Goal: Register for event/course

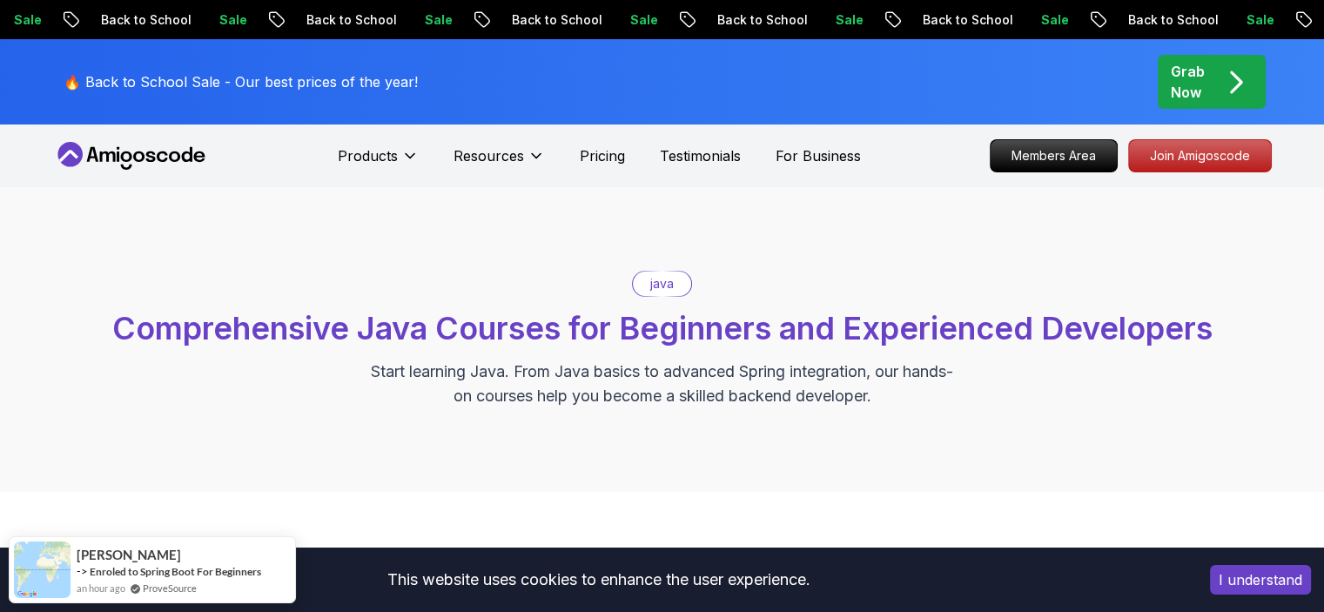
click at [1291, 582] on button "I understand" at bounding box center [1260, 580] width 101 height 30
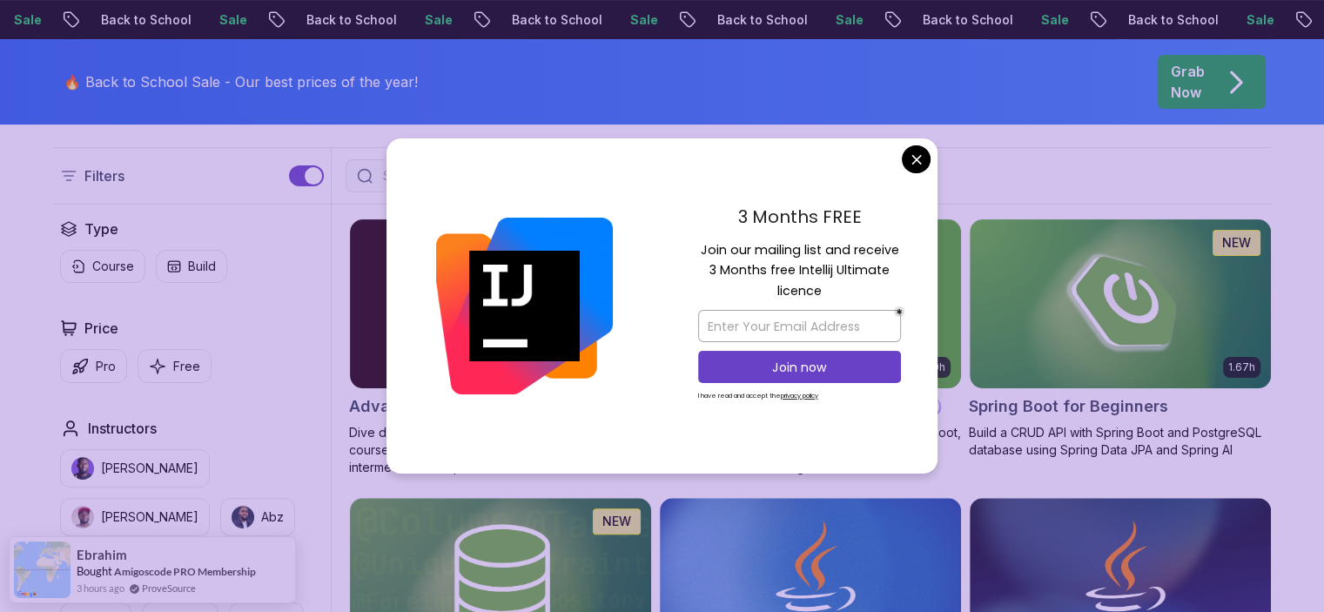
scroll to position [463, 0]
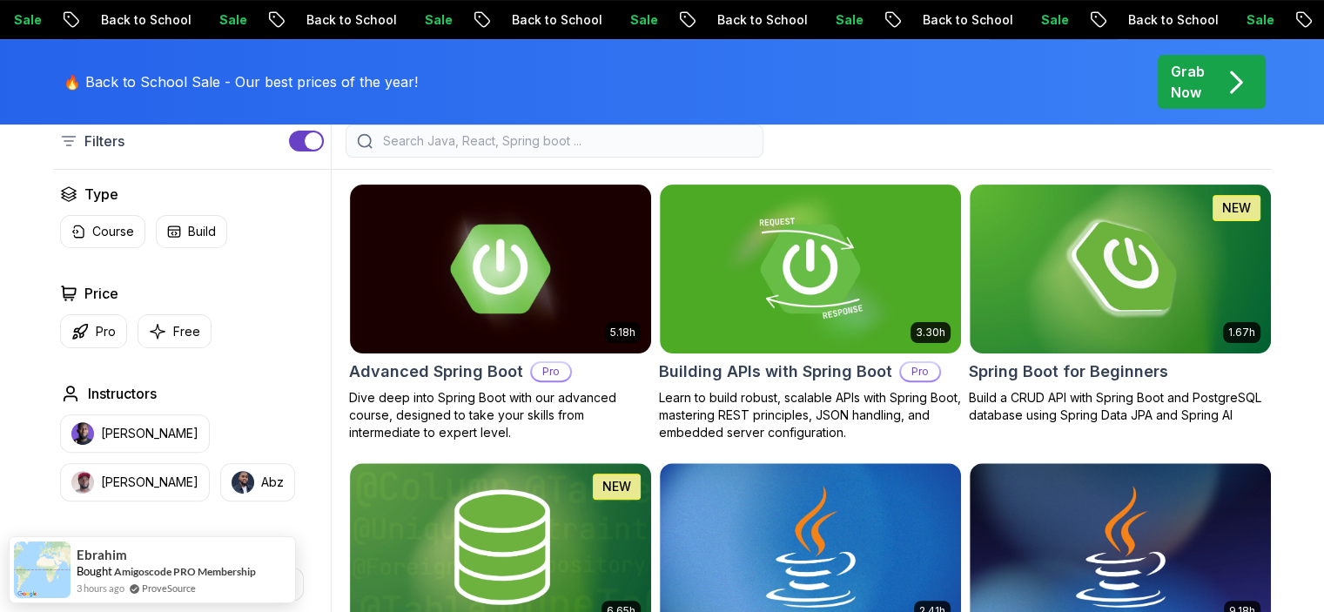
click at [178, 323] on p "Free" at bounding box center [186, 331] width 27 height 17
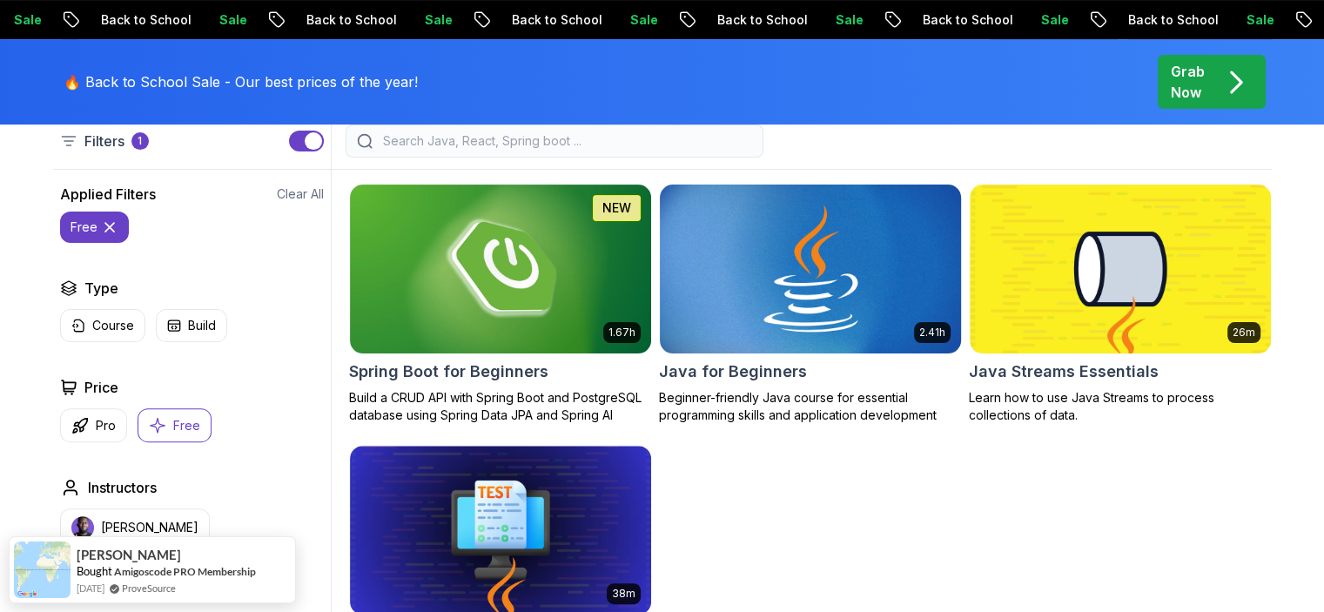
click at [766, 319] on img at bounding box center [810, 268] width 316 height 177
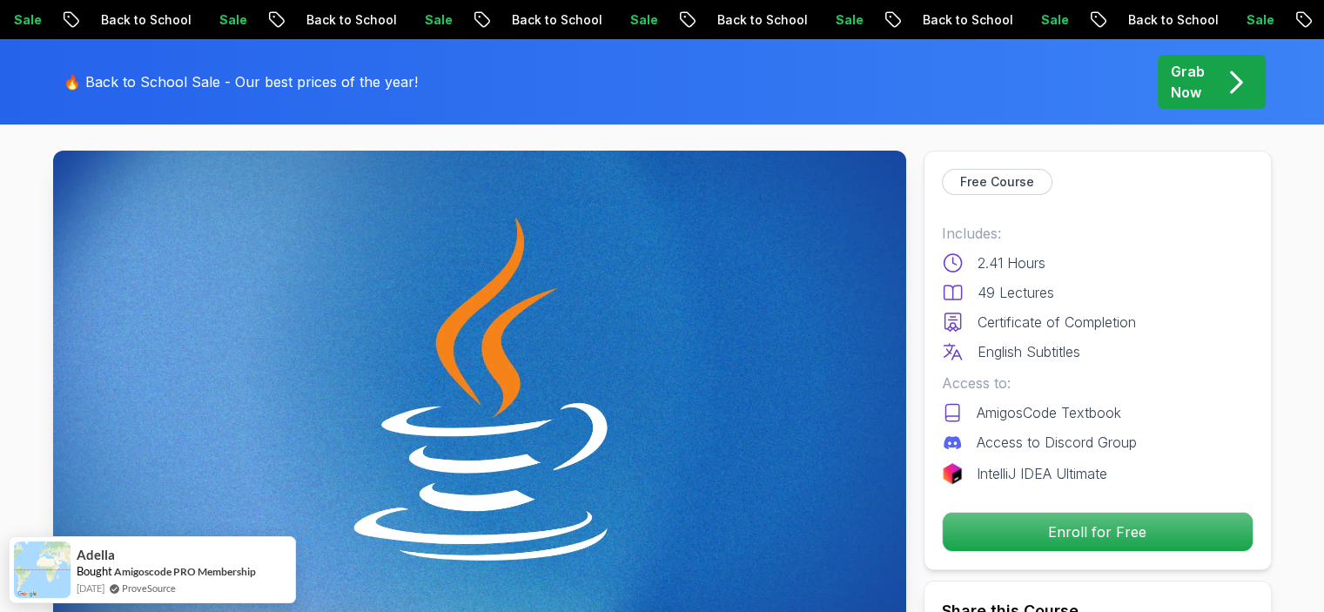
scroll to position [104, 0]
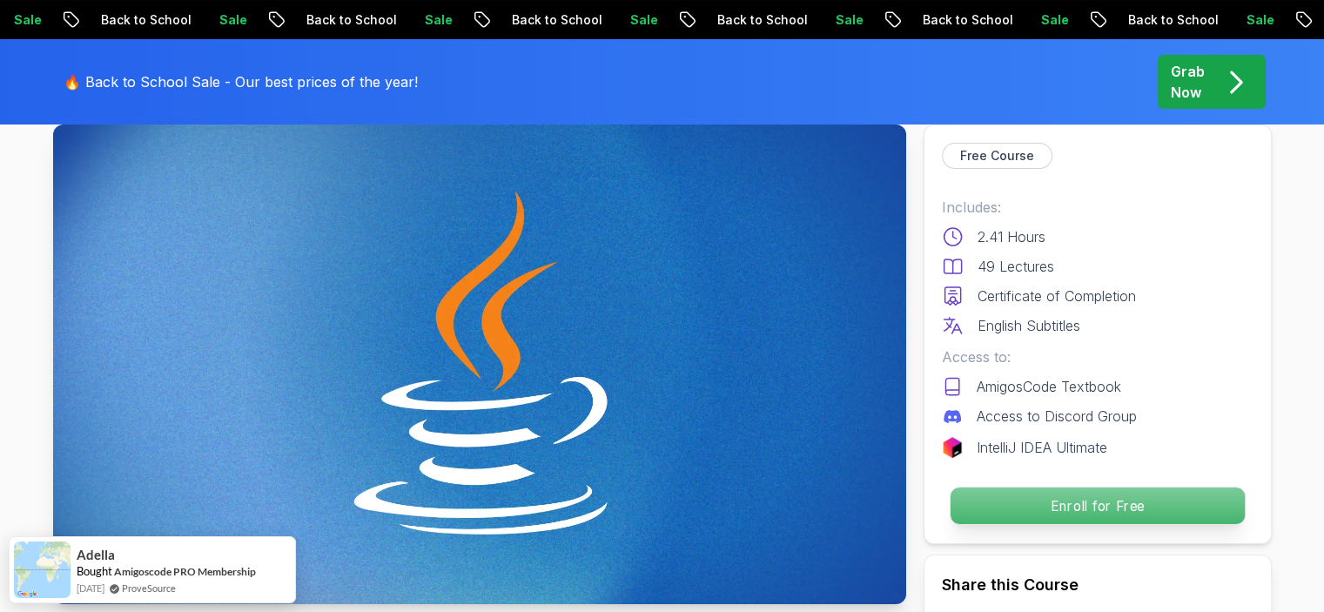
click at [1118, 508] on p "Enroll for Free" at bounding box center [1097, 506] width 294 height 37
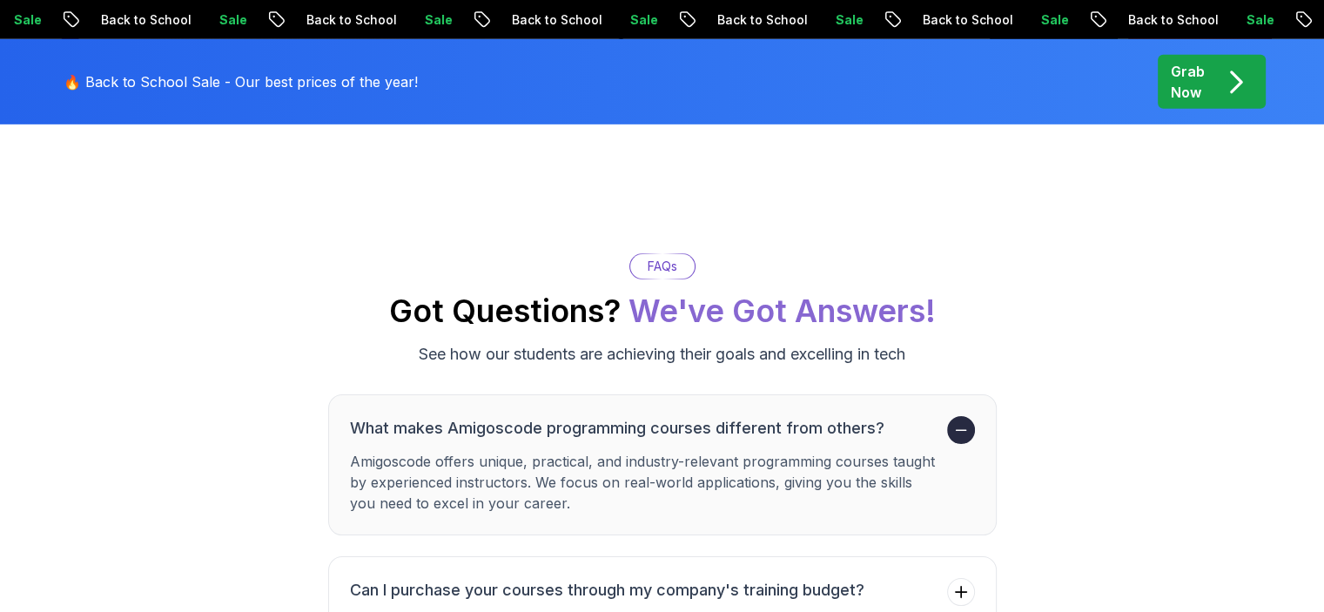
scroll to position [5840, 0]
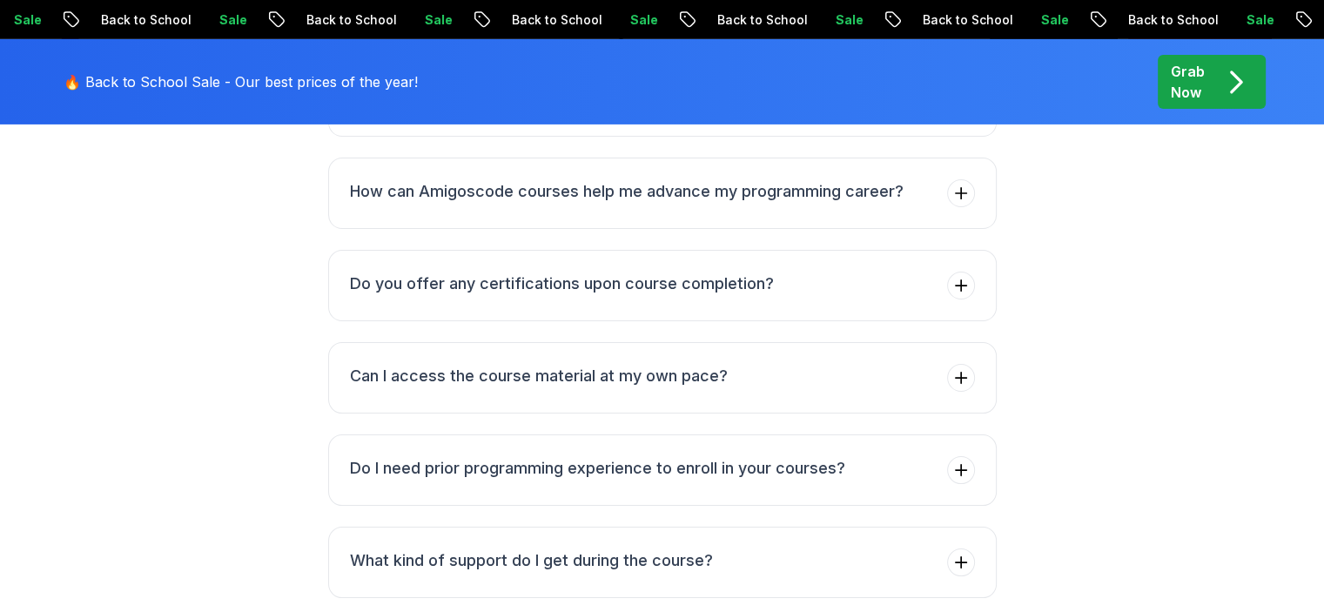
click at [1314, 339] on div "FAQs Got Questions? We've Got Answers! See how our students are achieving their…" at bounding box center [662, 226] width 1324 height 1095
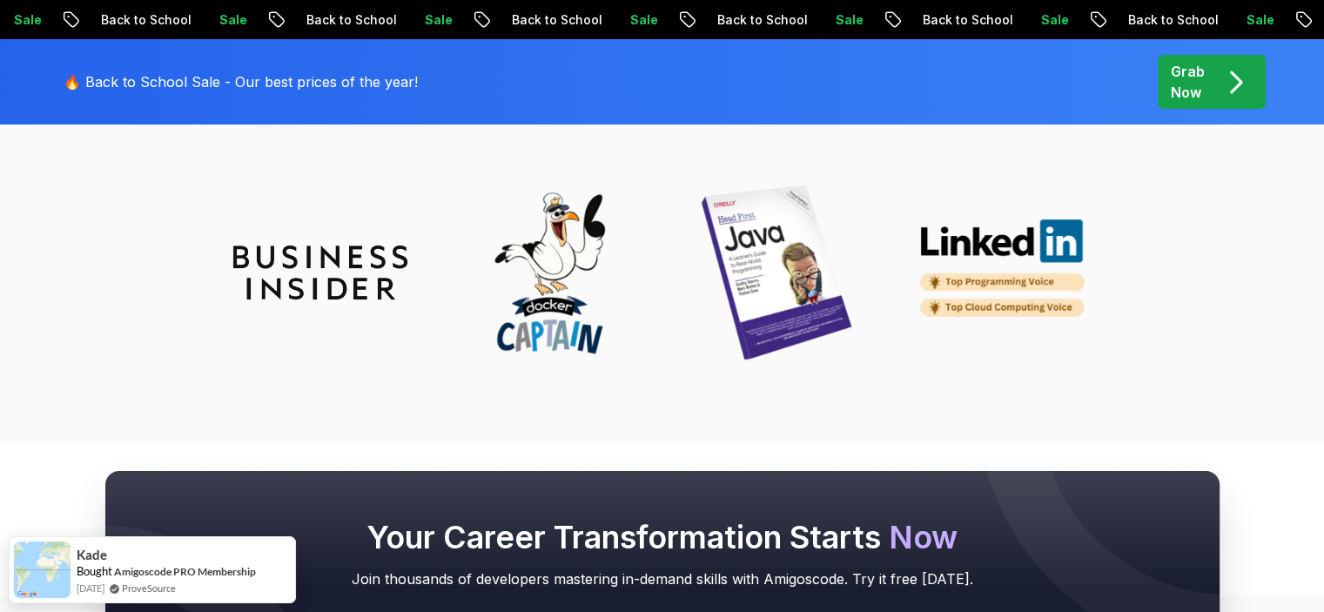
scroll to position [6727, 0]
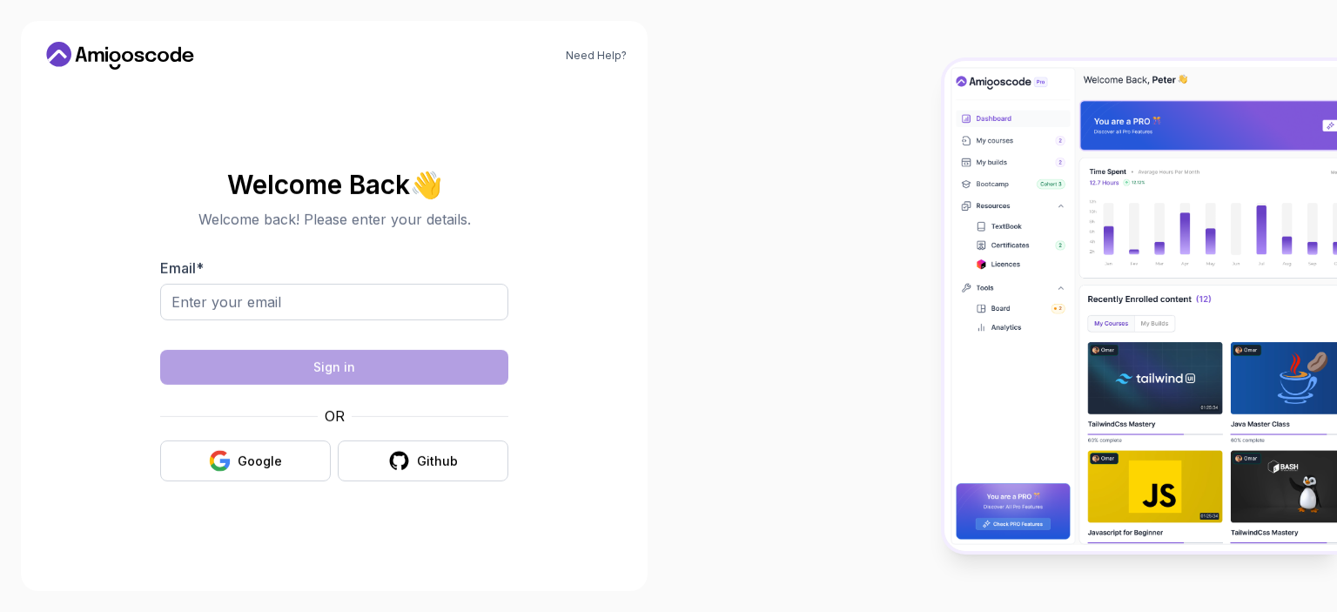
click at [782, 563] on div at bounding box center [1003, 306] width 669 height 612
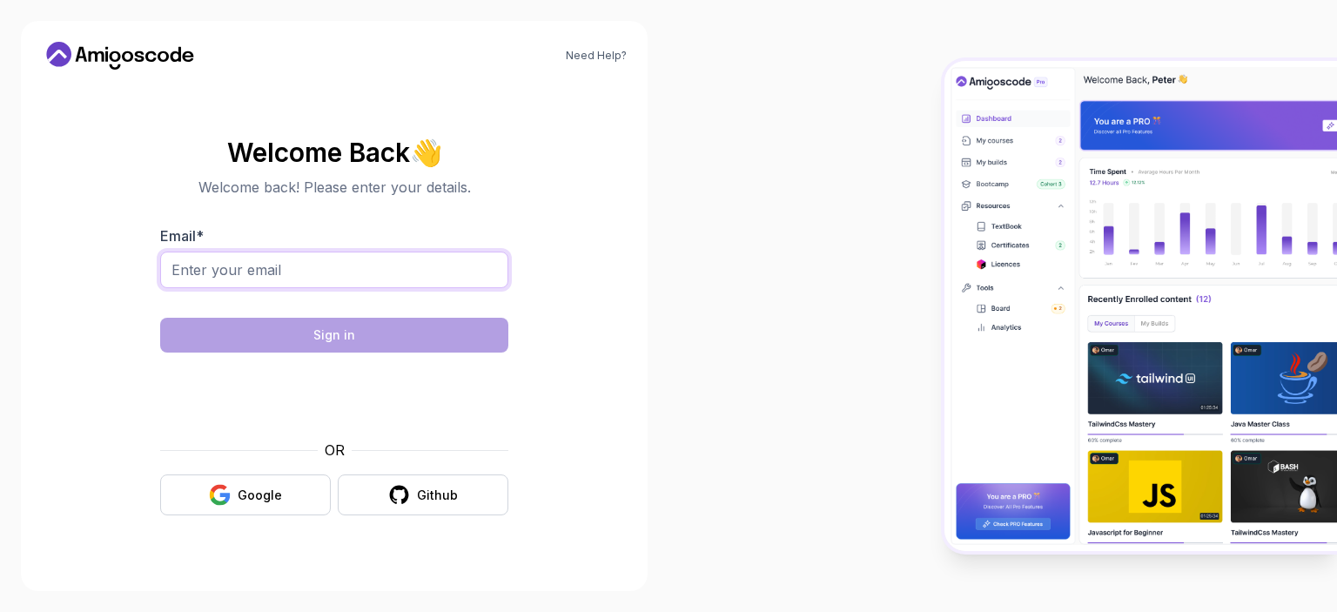
click at [344, 267] on input "Email *" at bounding box center [334, 270] width 348 height 37
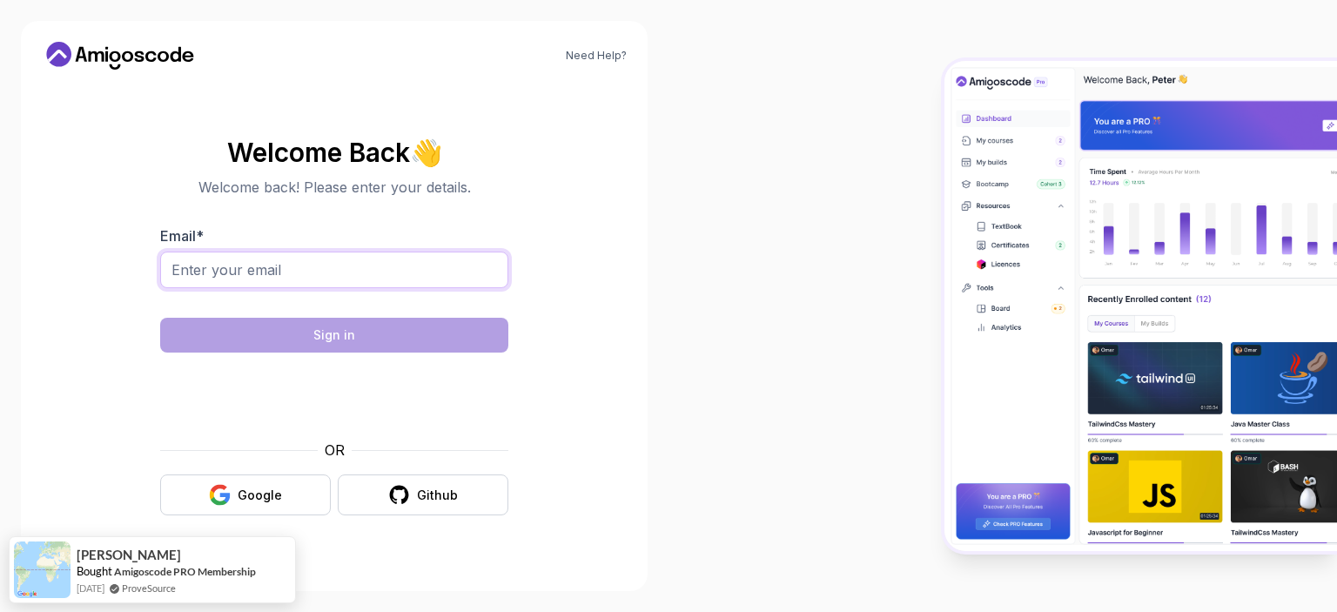
type input "[EMAIL_ADDRESS][DOMAIN_NAME]"
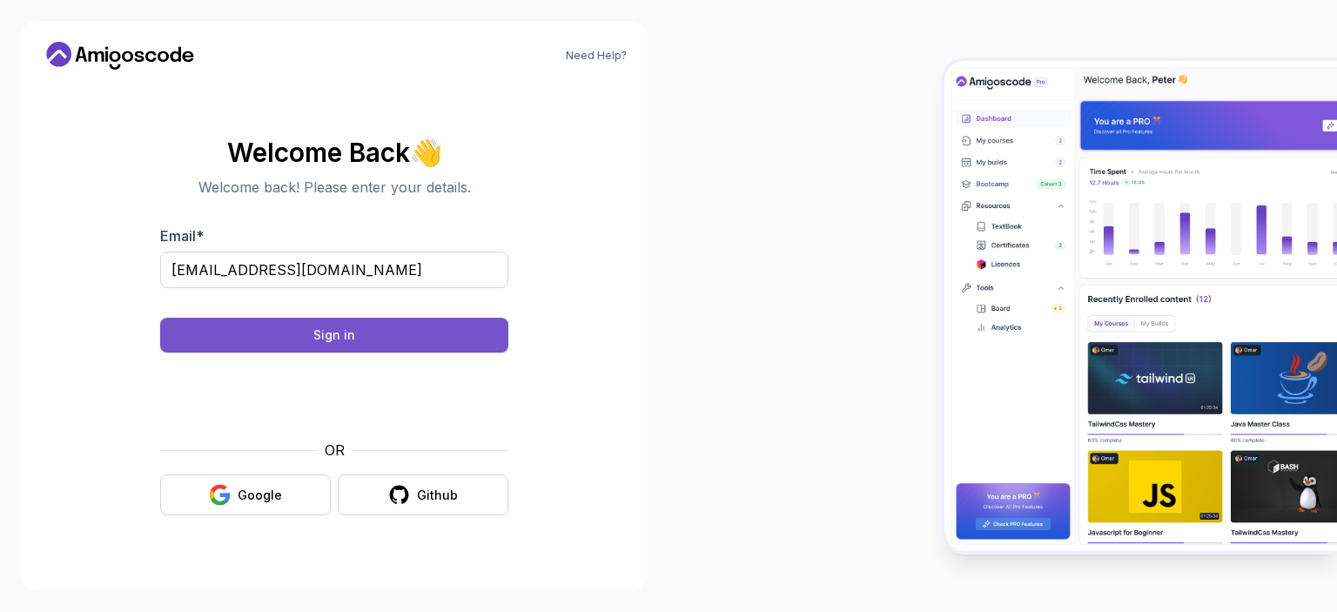
click at [449, 340] on button "Sign in" at bounding box center [334, 335] width 348 height 35
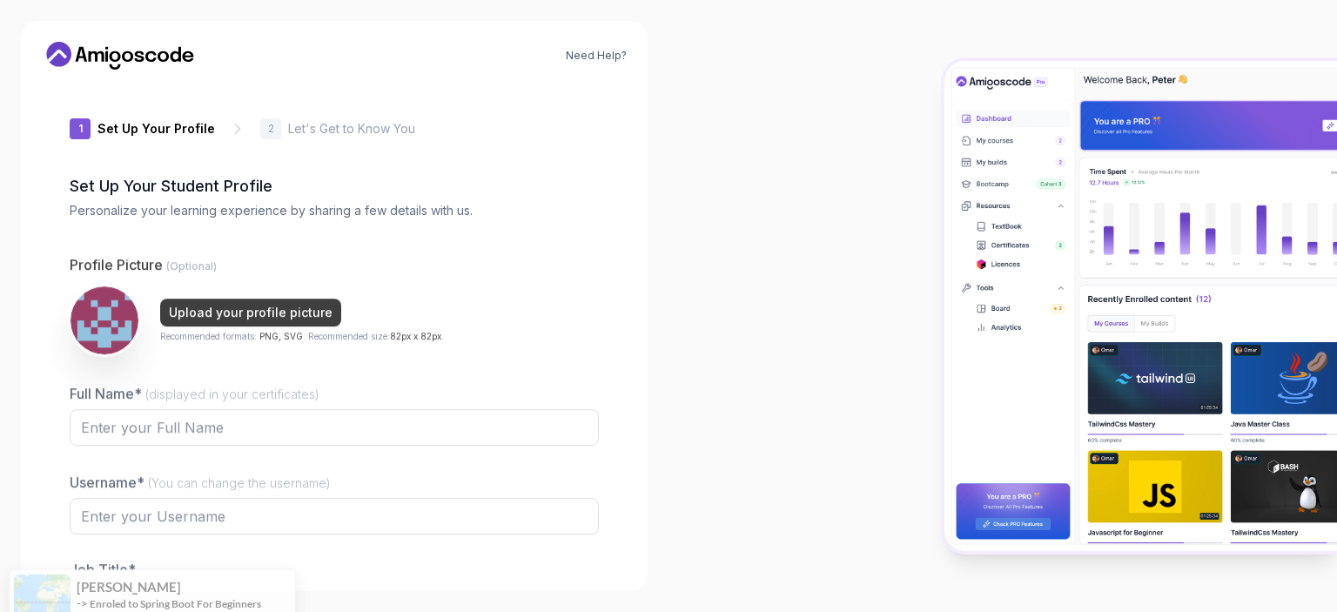
type input "cleverlion6b29c"
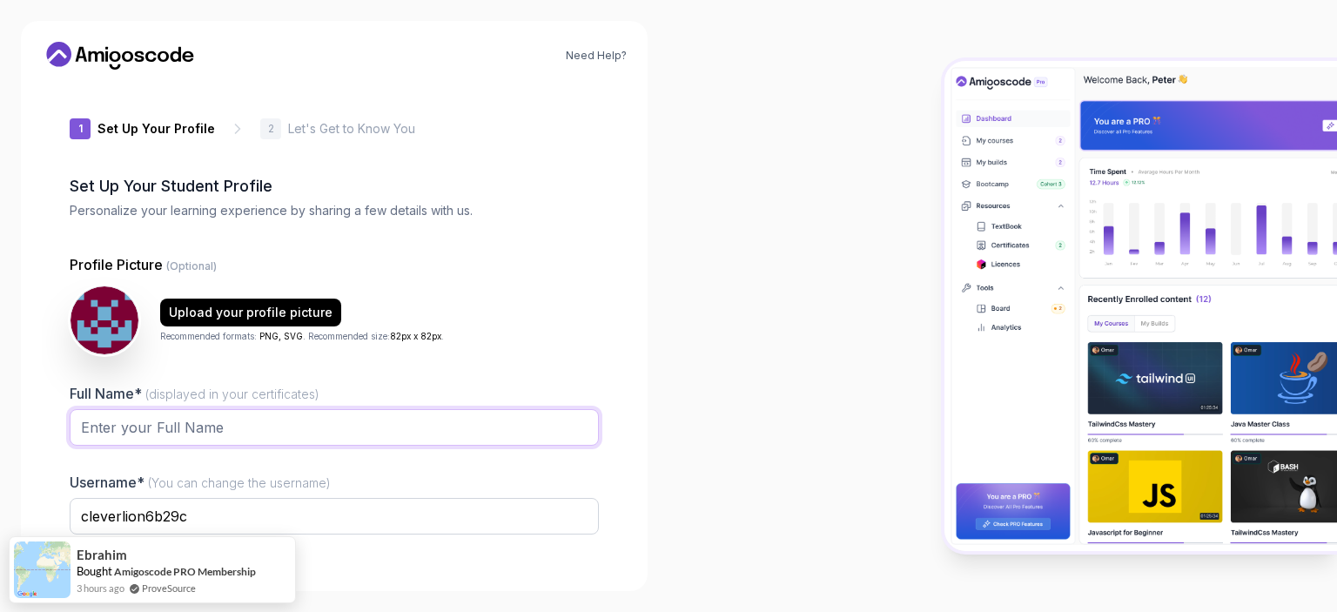
click at [396, 420] on input "Full Name* (displayed in your certificates)" at bounding box center [334, 427] width 529 height 37
type input "mahmoud ibrahim"
click at [324, 525] on input "cleverlion6b29c" at bounding box center [334, 516] width 529 height 37
type input "c"
type input "mahmoud_coding"
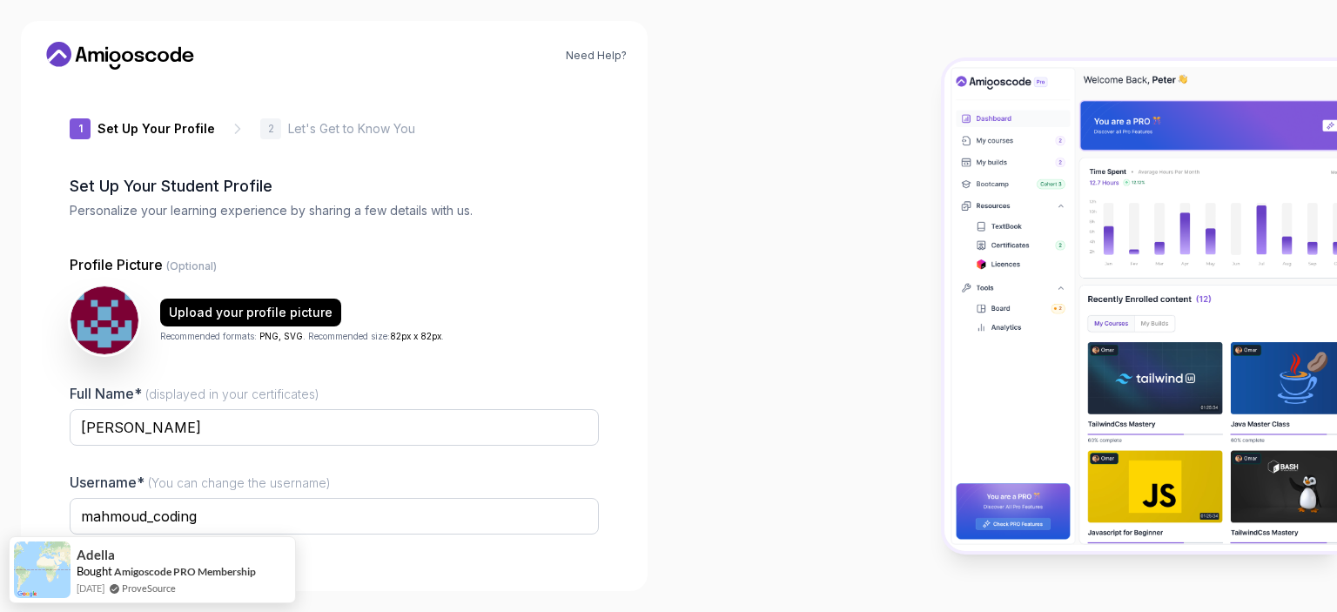
click at [829, 466] on div at bounding box center [1003, 306] width 669 height 612
drag, startPoint x: 829, startPoint y: 466, endPoint x: 1086, endPoint y: 77, distance: 465.5
click at [1086, 77] on div at bounding box center [1003, 306] width 669 height 612
click at [940, 234] on div at bounding box center [1003, 306] width 669 height 612
click at [764, 496] on div at bounding box center [1003, 306] width 669 height 612
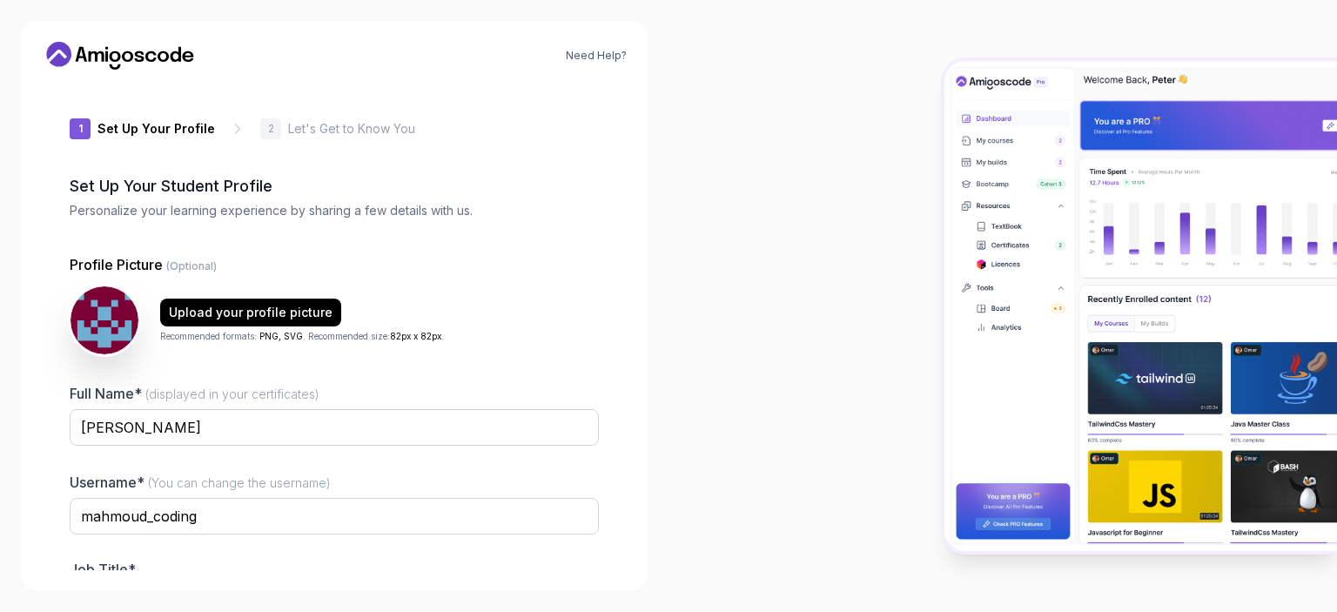
click at [764, 496] on div at bounding box center [1003, 306] width 669 height 612
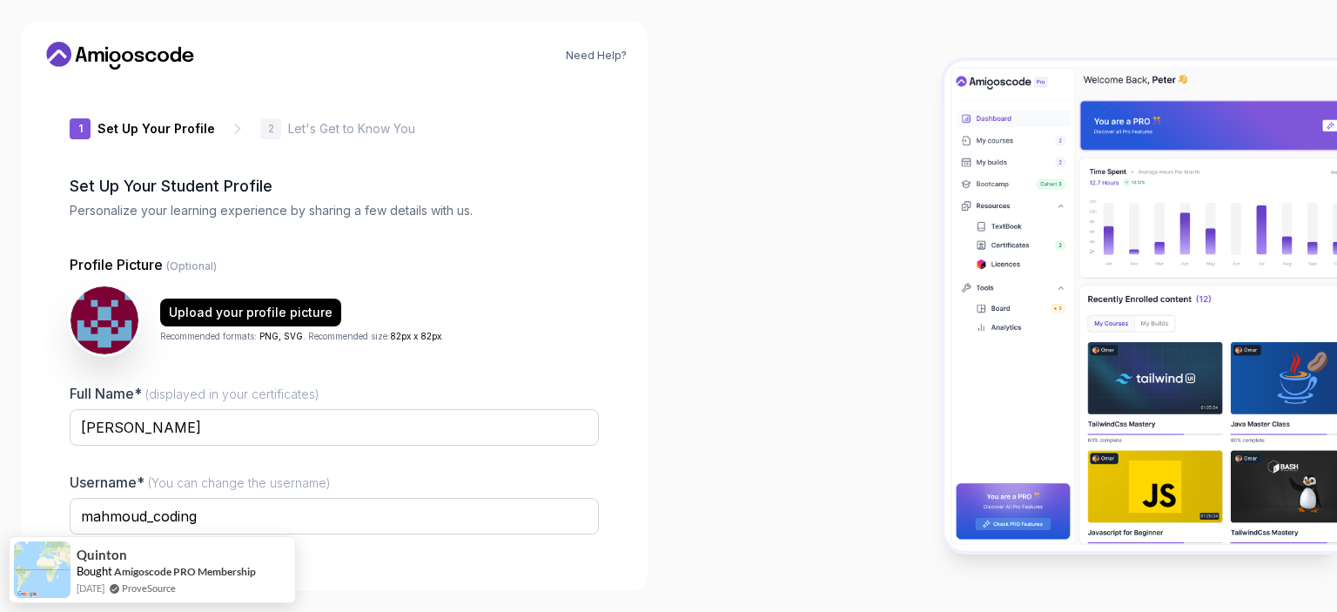
click at [623, 180] on div "1 Set Up Your Profile 1 Set Up Your Profile 2 Let's Get to Know You Set Up Your…" at bounding box center [334, 327] width 585 height 487
click at [0, 306] on div "Need Help? 1 Set Up Your Profile 1 Set Up Your Profile 2 Let's Get to Know You …" at bounding box center [334, 306] width 669 height 612
drag, startPoint x: 74, startPoint y: 302, endPoint x: 1336, endPoint y: 327, distance: 1262.6
click at [1336, 327] on img at bounding box center [1141, 305] width 393 height 489
click at [1127, 386] on img at bounding box center [1141, 305] width 393 height 489
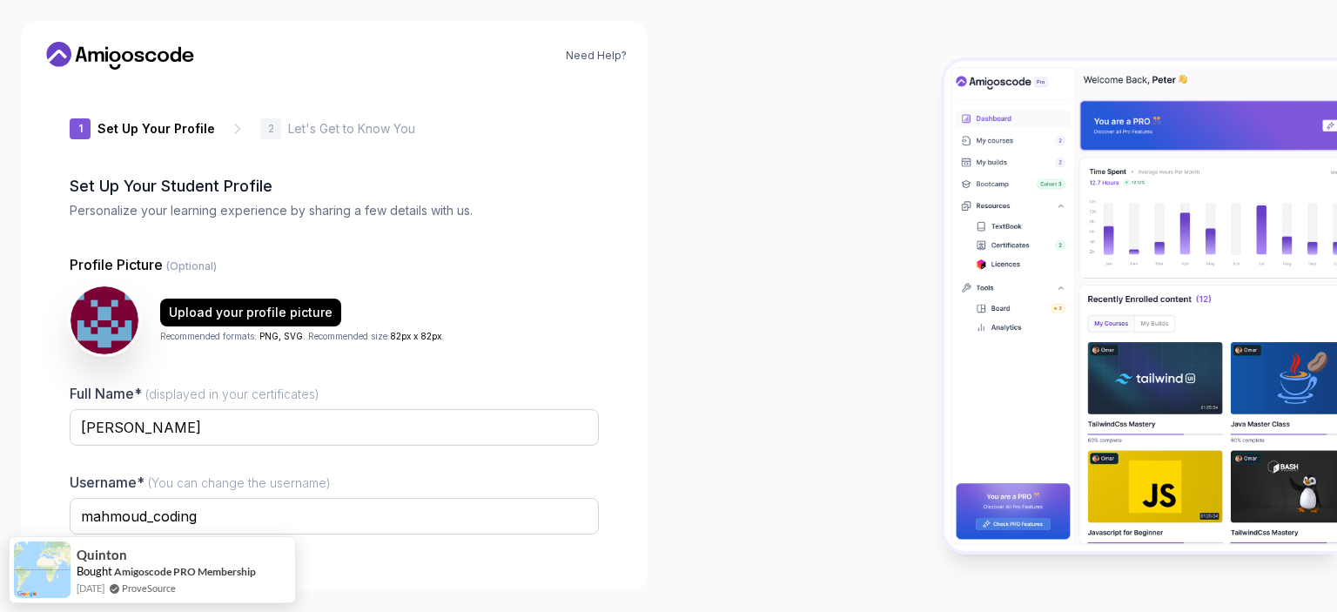
click at [772, 351] on div at bounding box center [1003, 306] width 669 height 612
click at [702, 383] on div at bounding box center [1003, 306] width 669 height 612
click at [332, 133] on p "Let's Get to Know You" at bounding box center [351, 128] width 127 height 17
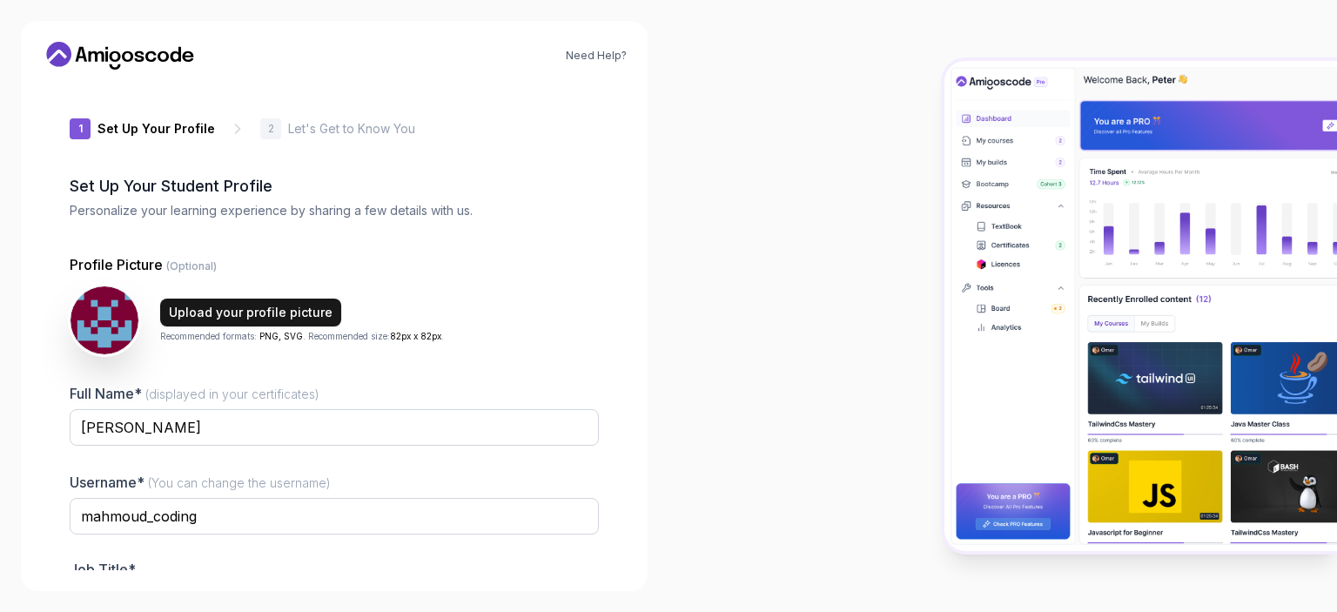
click at [316, 307] on div "Upload your profile picture" at bounding box center [251, 312] width 164 height 17
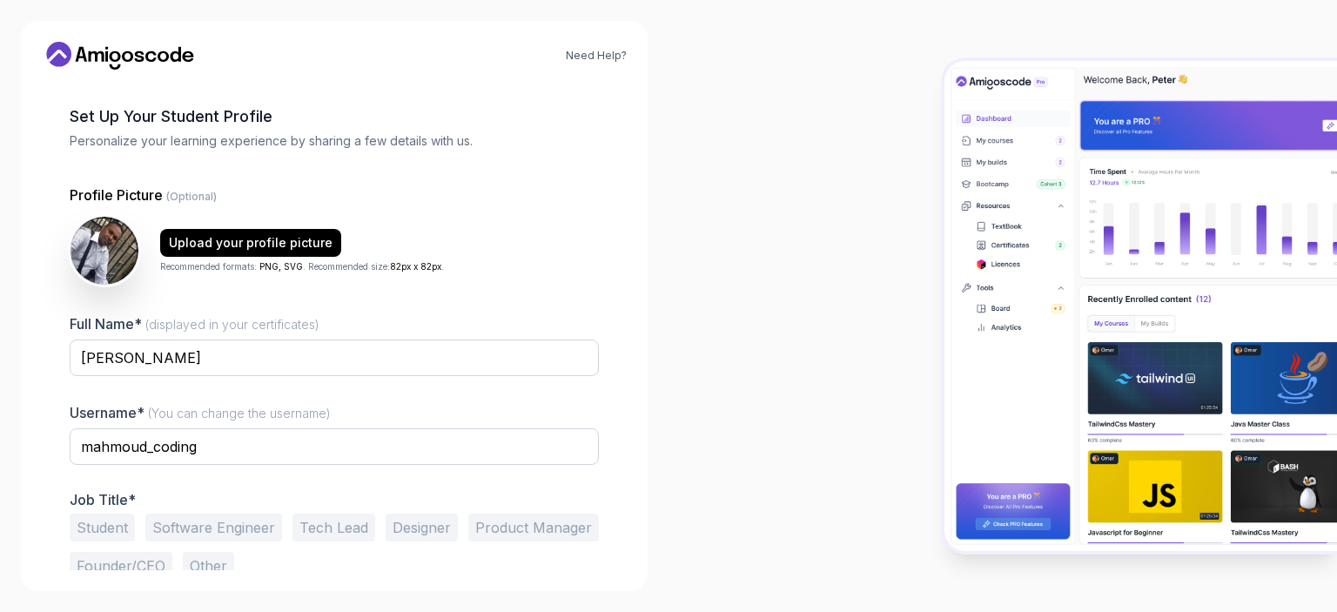
scroll to position [113, 0]
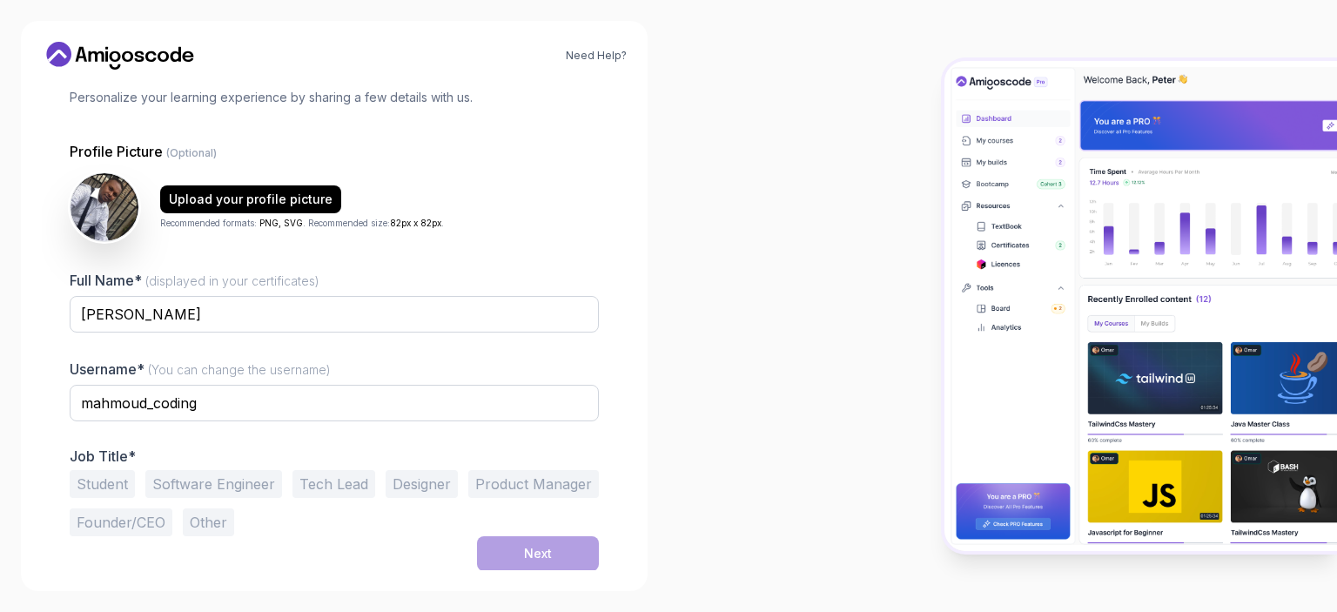
click at [103, 488] on button "Student" at bounding box center [102, 484] width 65 height 28
click at [498, 564] on button "Next" at bounding box center [538, 553] width 122 height 35
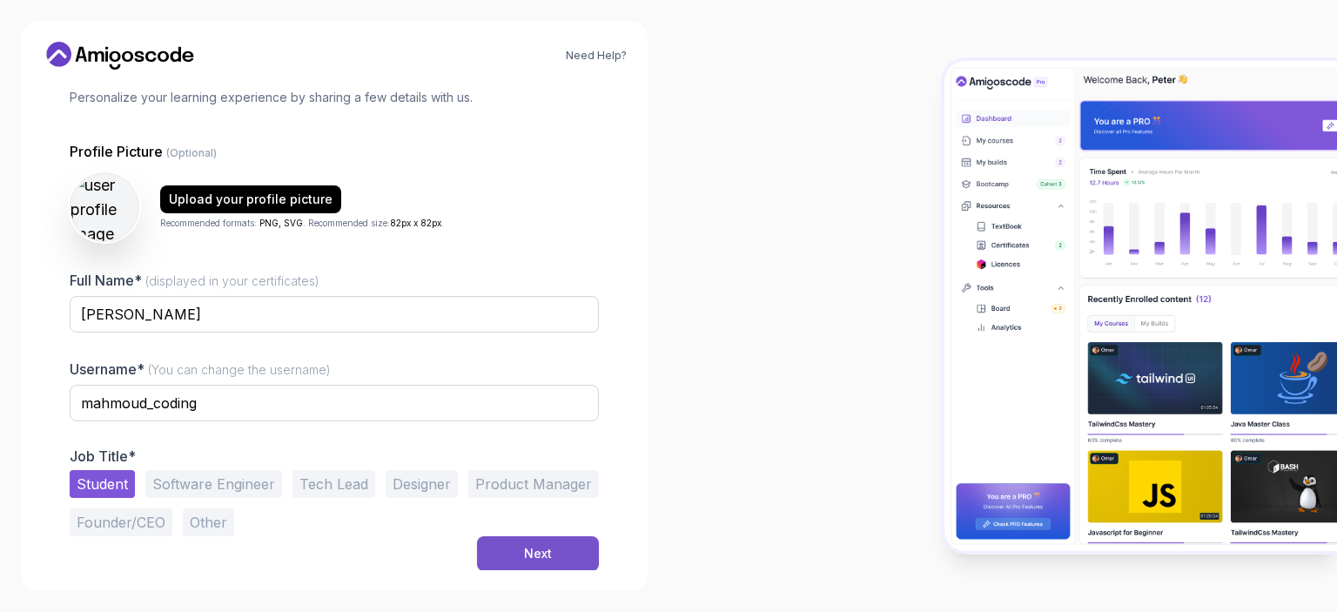
click at [498, 564] on button "Next" at bounding box center [538, 553] width 122 height 35
click at [613, 557] on div "1 Set Up Your Profile 1 Set Up Your Profile 2 Let's Get to Know You Set Up Your…" at bounding box center [334, 327] width 585 height 487
click at [536, 566] on button "Next" at bounding box center [538, 553] width 122 height 35
click at [810, 34] on div "JSON object requested, multiple (or no) rows returned" at bounding box center [677, 33] width 359 height 18
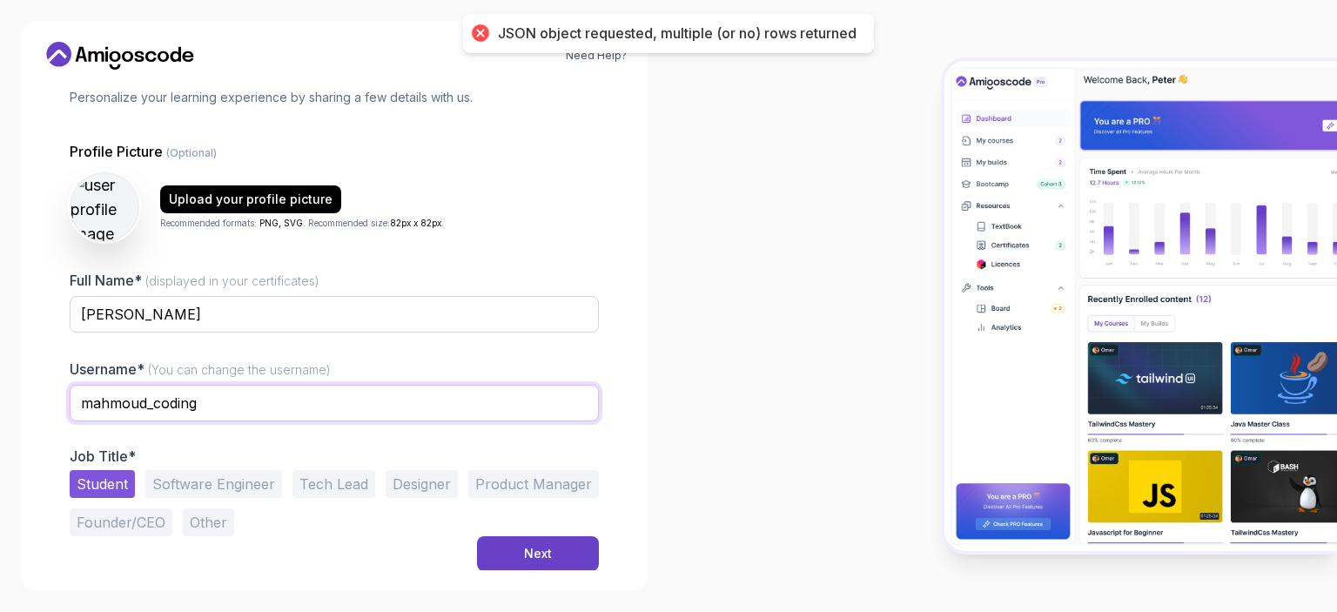
click at [152, 407] on input "mahmoud_coding" at bounding box center [334, 403] width 529 height 37
type input "mahmoudcoding"
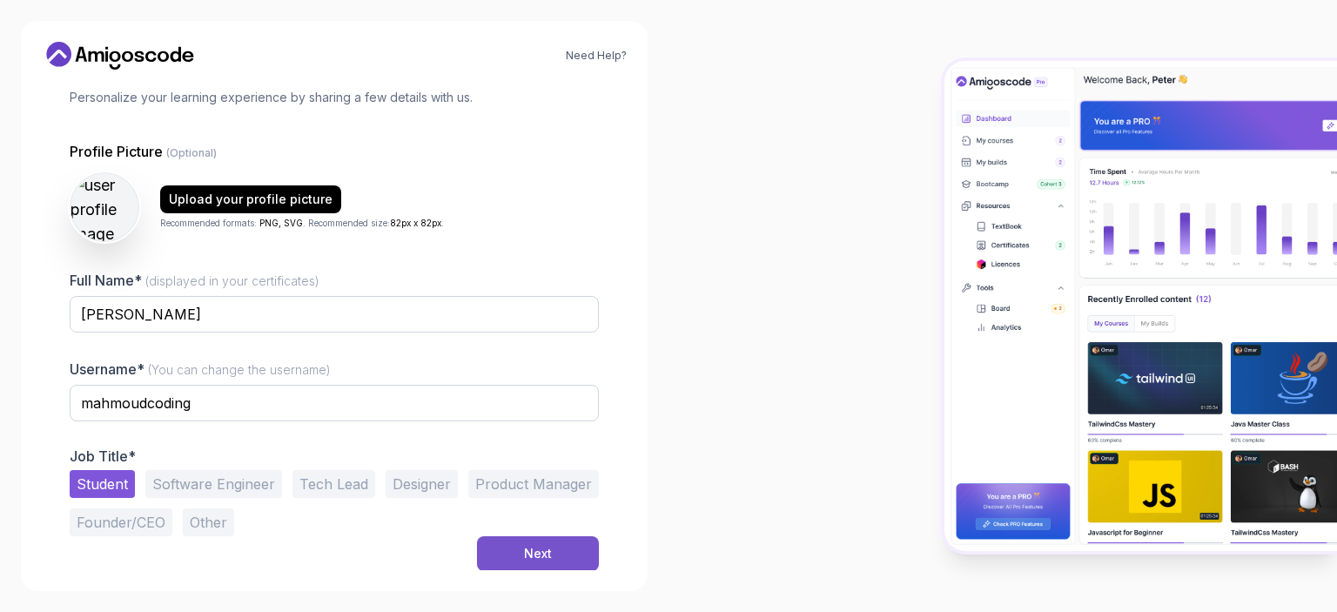
click at [542, 565] on button "Next" at bounding box center [538, 553] width 122 height 35
click at [738, 503] on div at bounding box center [1003, 306] width 669 height 612
click at [568, 546] on button "Next" at bounding box center [538, 553] width 122 height 35
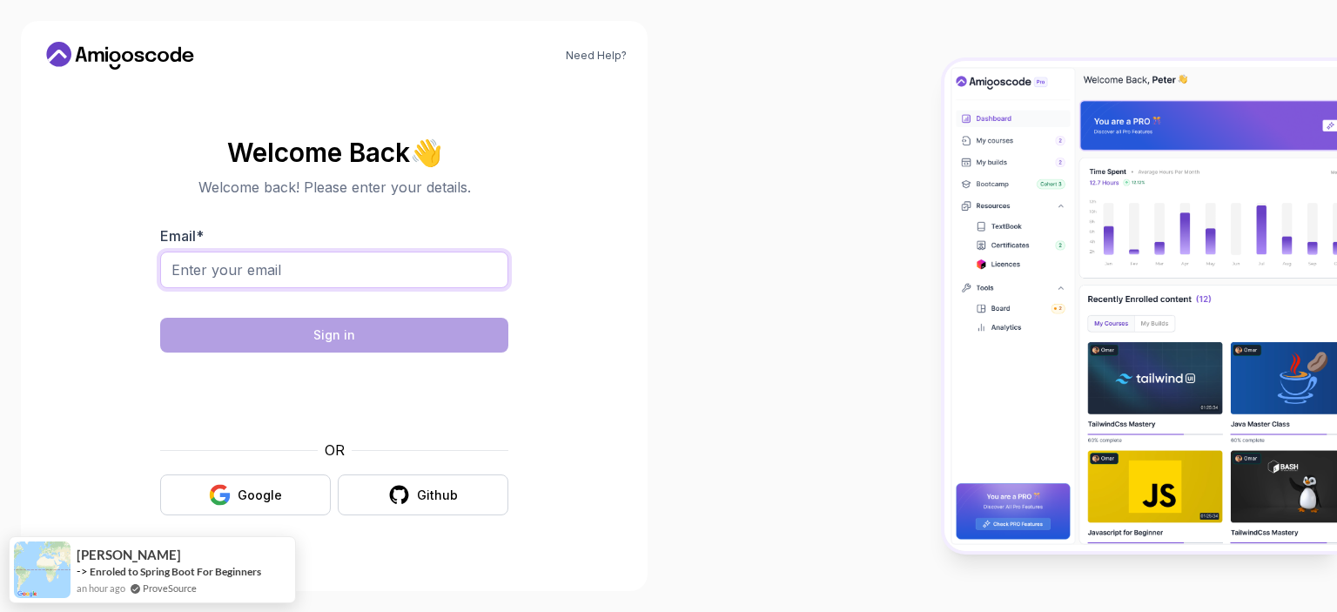
click at [361, 267] on input "Email *" at bounding box center [334, 270] width 348 height 37
click at [349, 317] on form "Email * Sign in OR Google Github" at bounding box center [334, 370] width 348 height 290
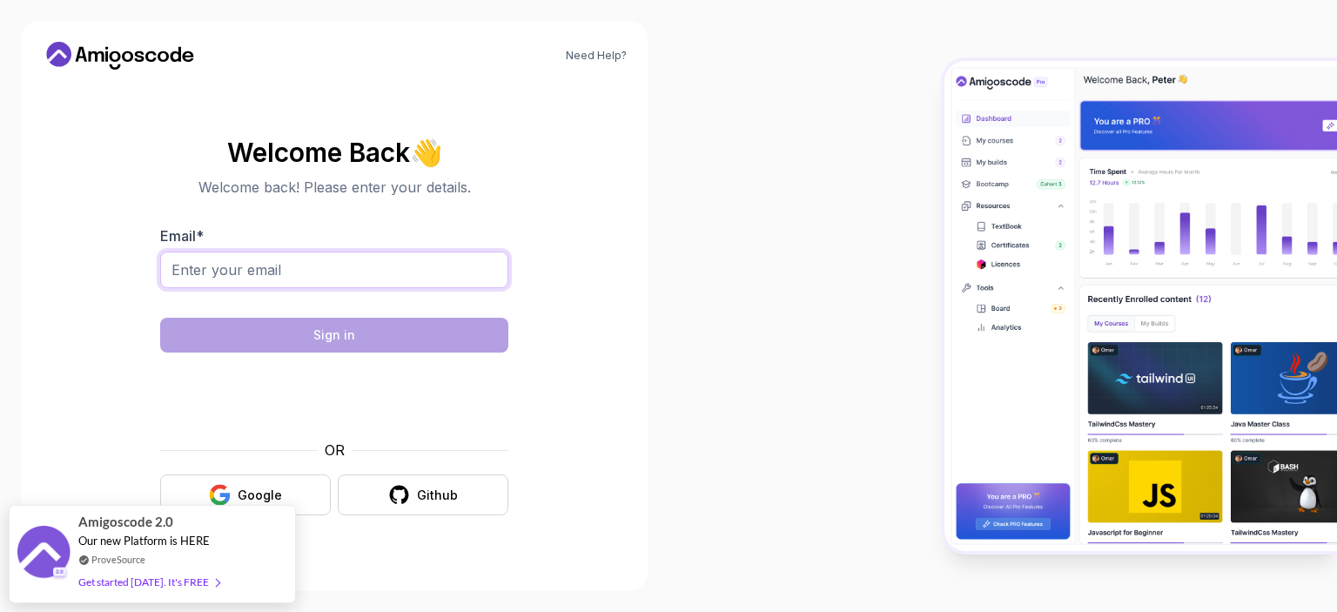
click at [246, 278] on input "Email *" at bounding box center [334, 270] width 348 height 37
type input "smgu92@gmail.com"
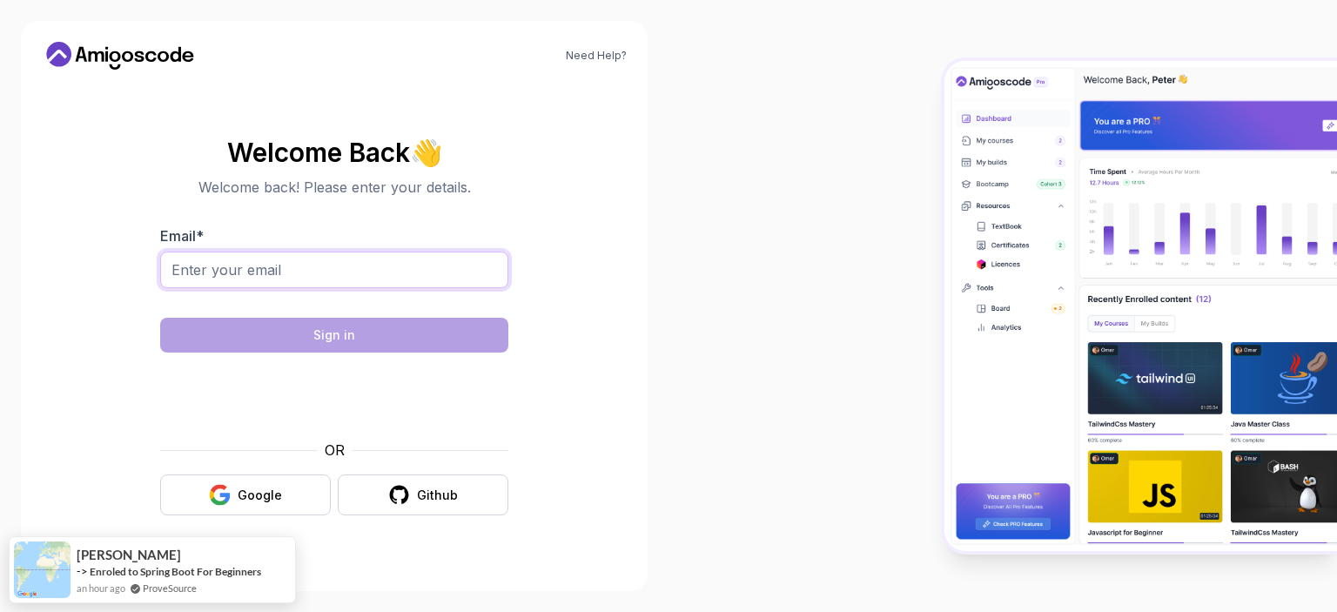
click at [467, 285] on input "Email *" at bounding box center [334, 270] width 348 height 37
type input "[EMAIL_ADDRESS][DOMAIN_NAME]"
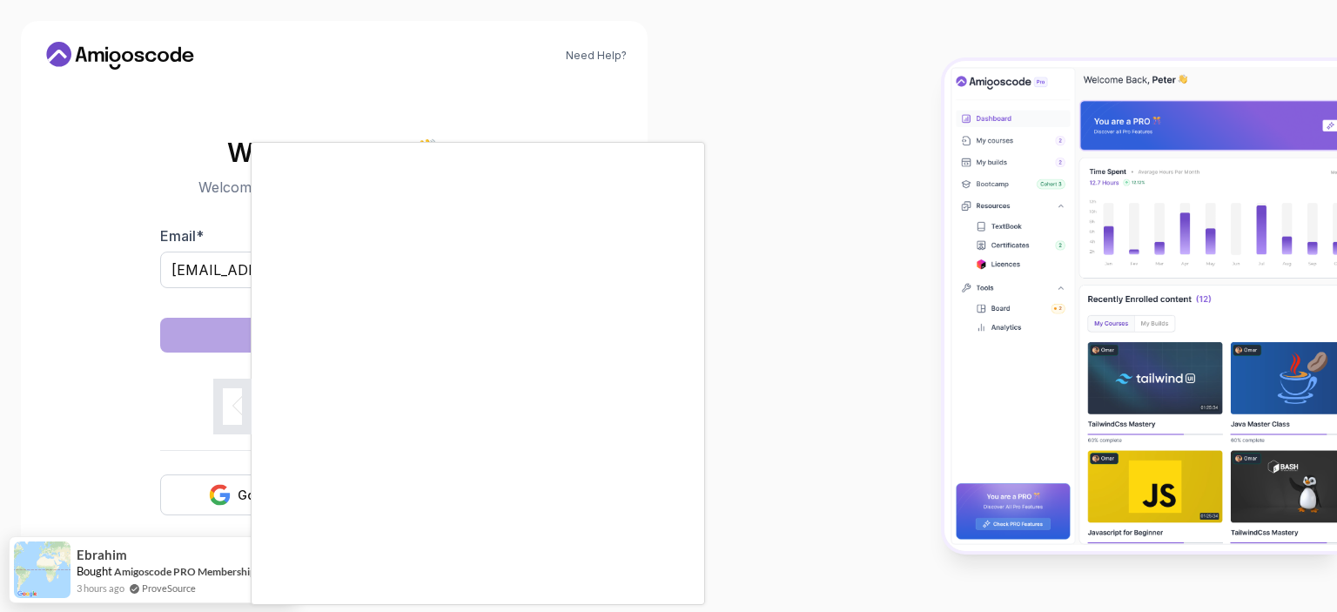
click at [921, 163] on body "Need Help? Welcome Back 👋 Welcome back! Please enter your details. Email * [EMA…" at bounding box center [668, 306] width 1337 height 612
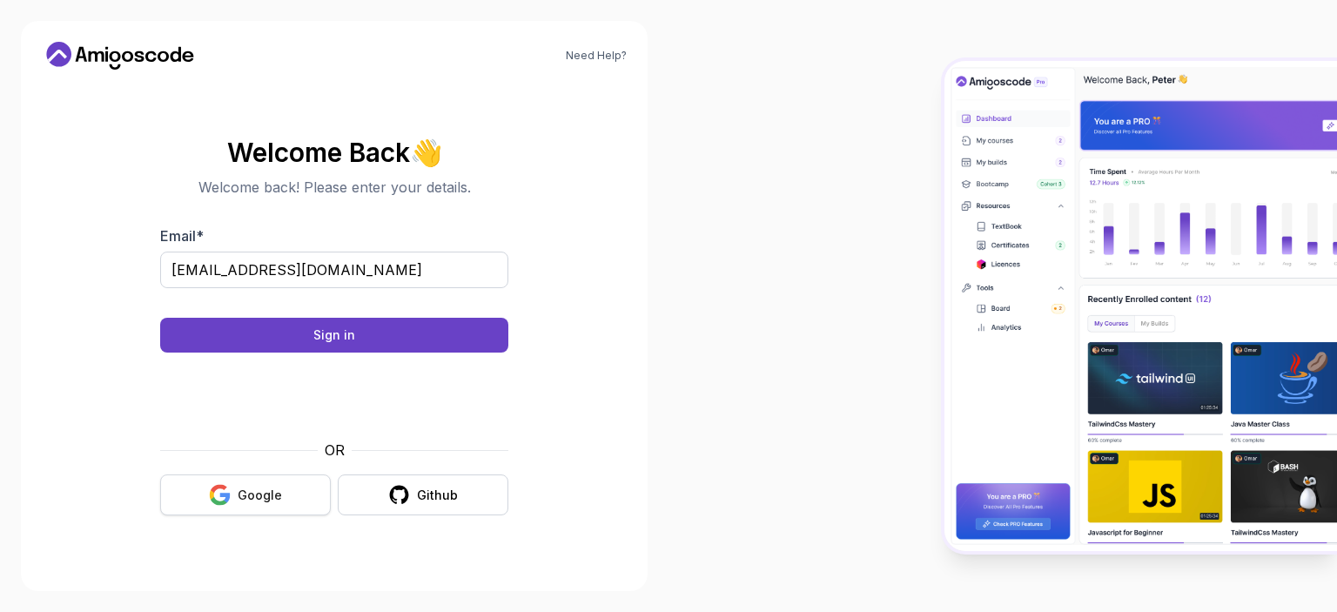
click at [302, 511] on button "Google" at bounding box center [245, 494] width 171 height 41
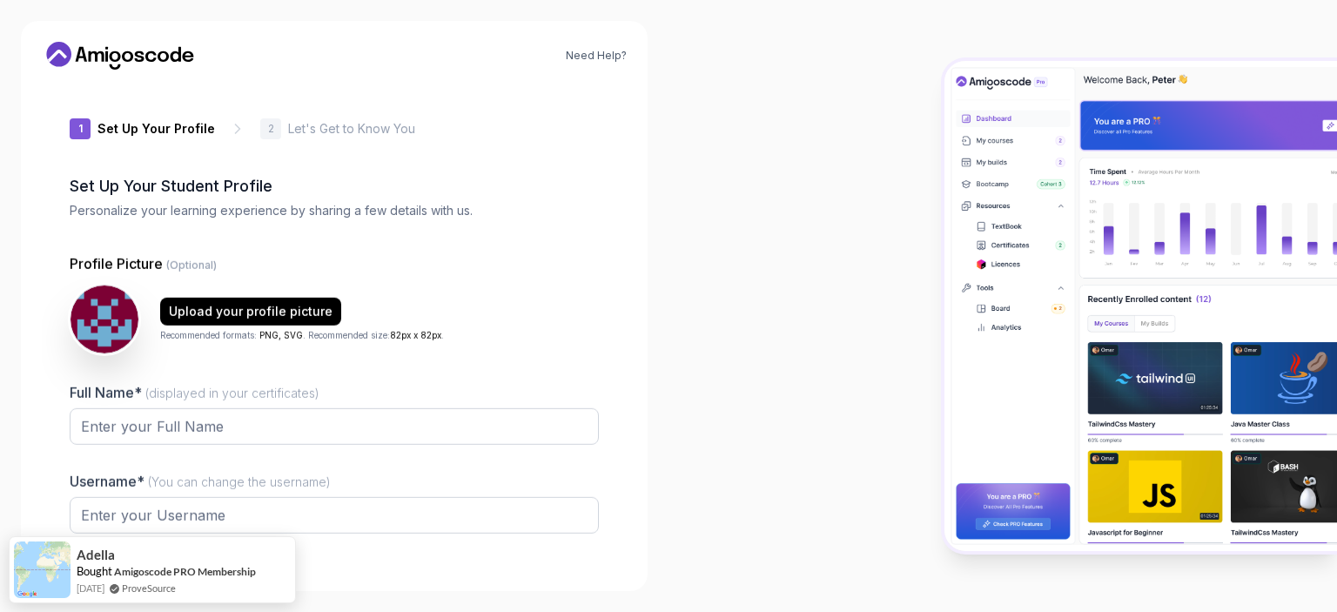
type input "noblebison55ea4"
click at [438, 430] on input "Full Name* (displayed in your certificates)" at bounding box center [334, 427] width 529 height 37
type input "[PERSON_NAME]"
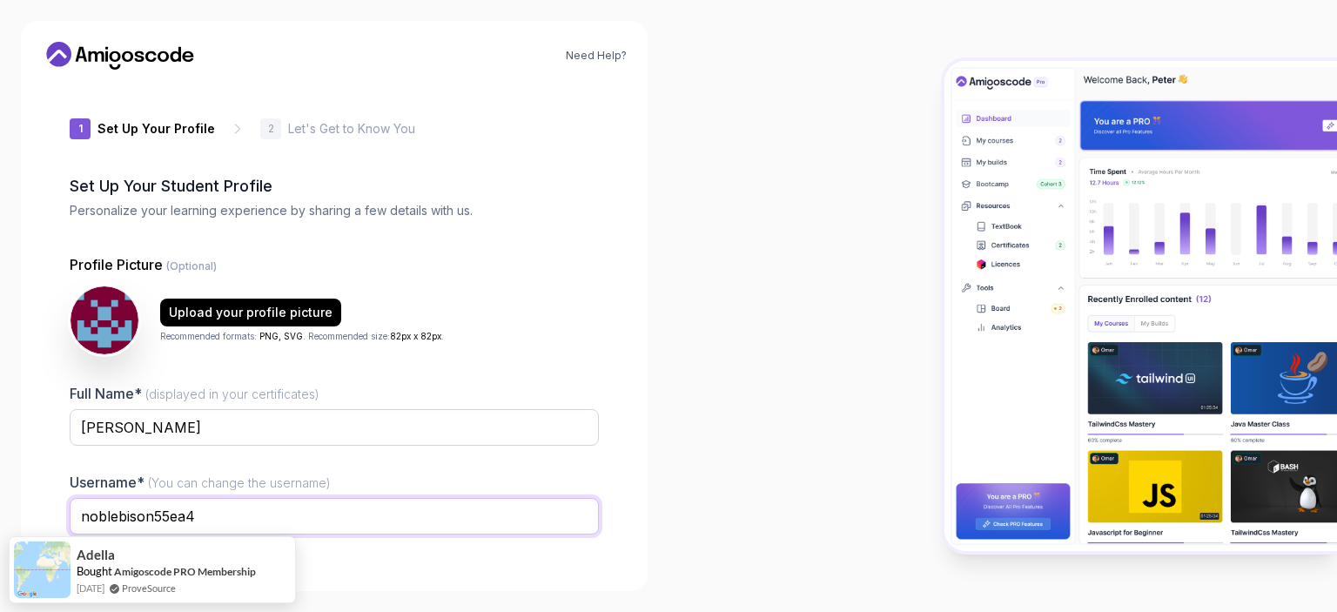
click at [212, 518] on input "noblebison55ea4" at bounding box center [334, 516] width 529 height 37
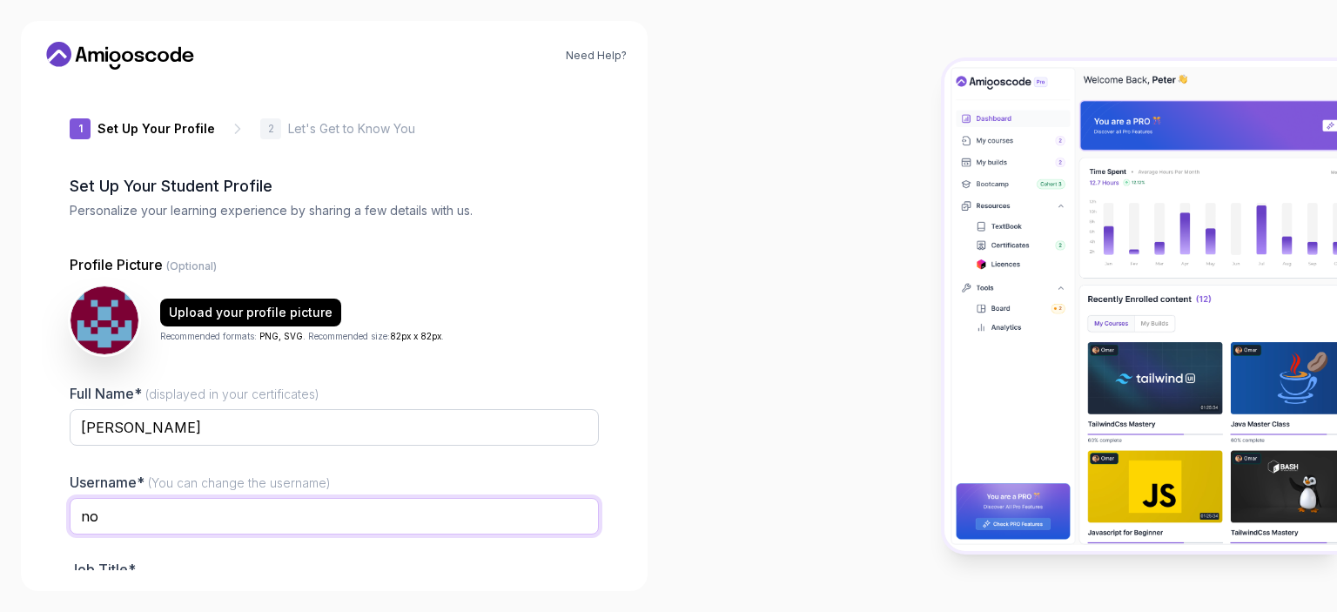
type input "n"
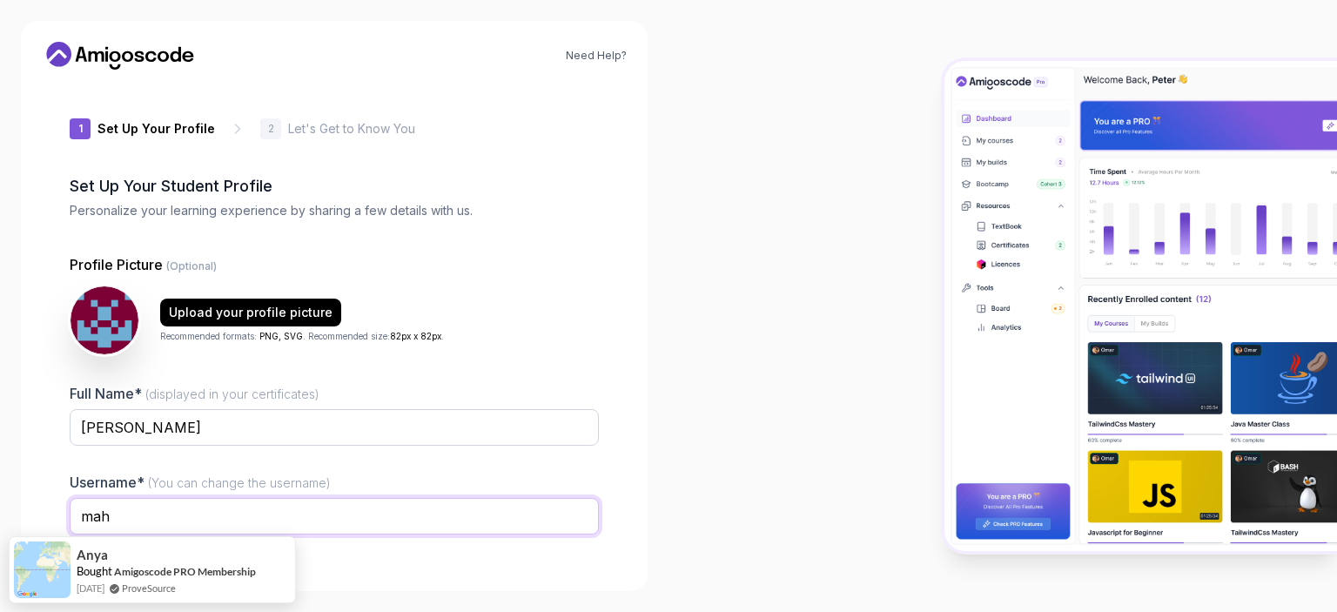
type input "mahmoud_coding"
click at [215, 313] on div "Upload your profile picture" at bounding box center [251, 312] width 164 height 17
click at [866, 423] on div at bounding box center [1003, 306] width 669 height 612
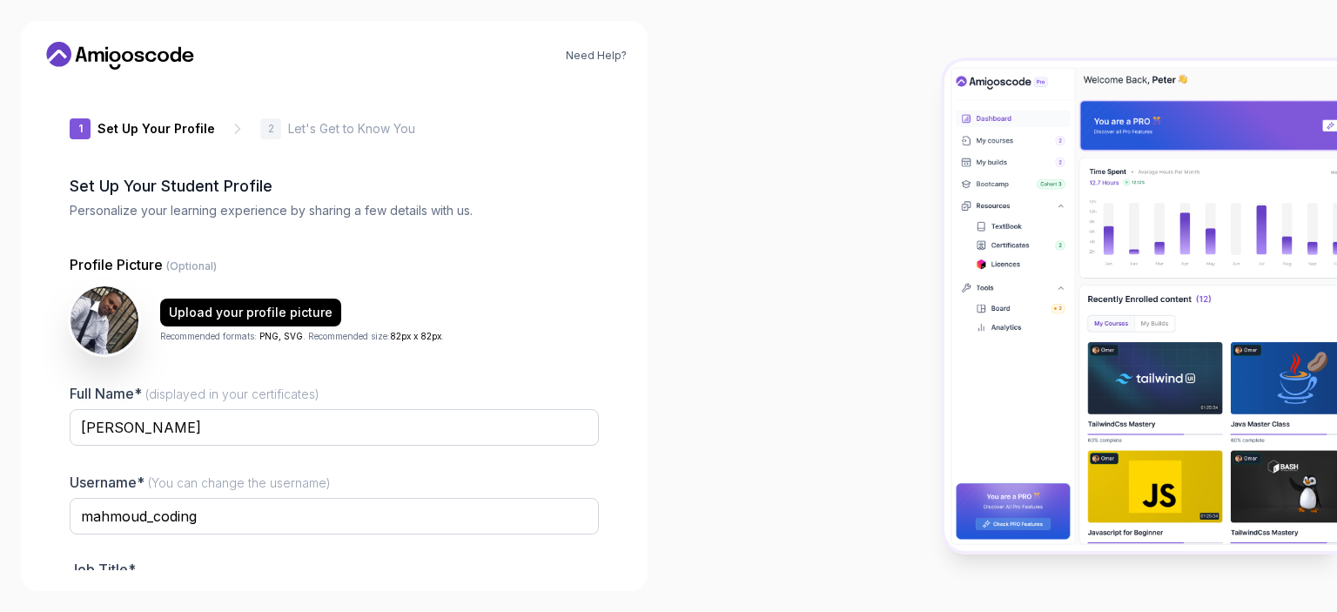
click at [603, 489] on div "1 Set Up Your Profile 1 Set Up Your Profile 2 Let's Get to Know You Set Up Your…" at bounding box center [334, 327] width 585 height 487
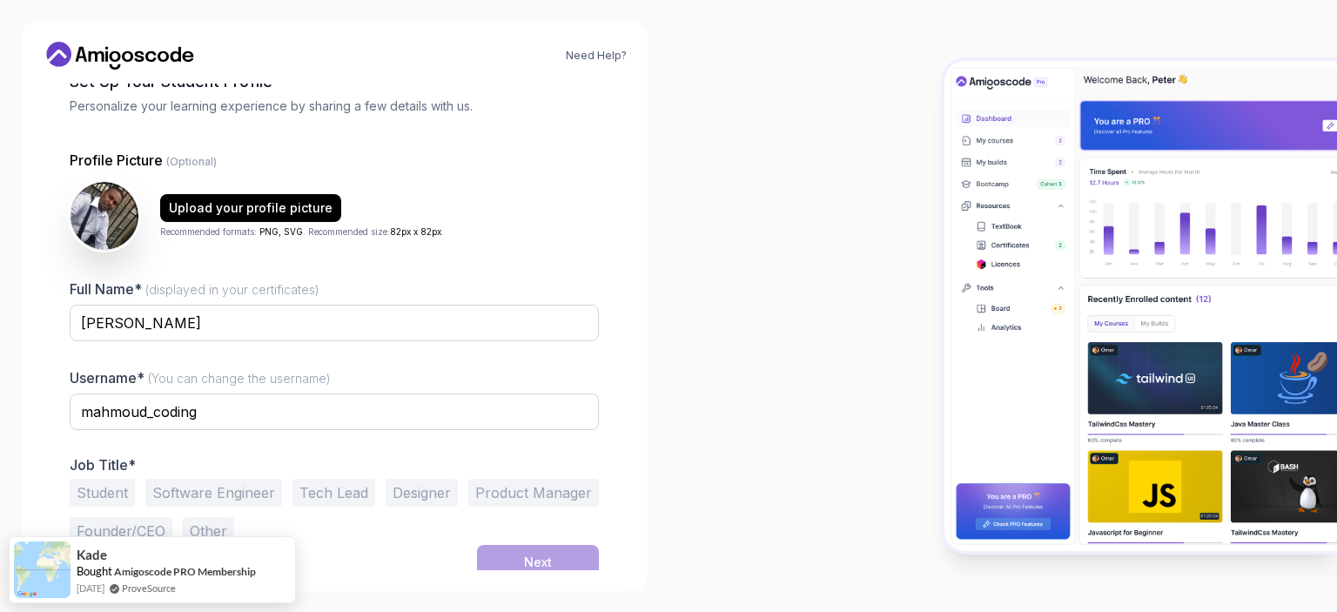
scroll to position [113, 0]
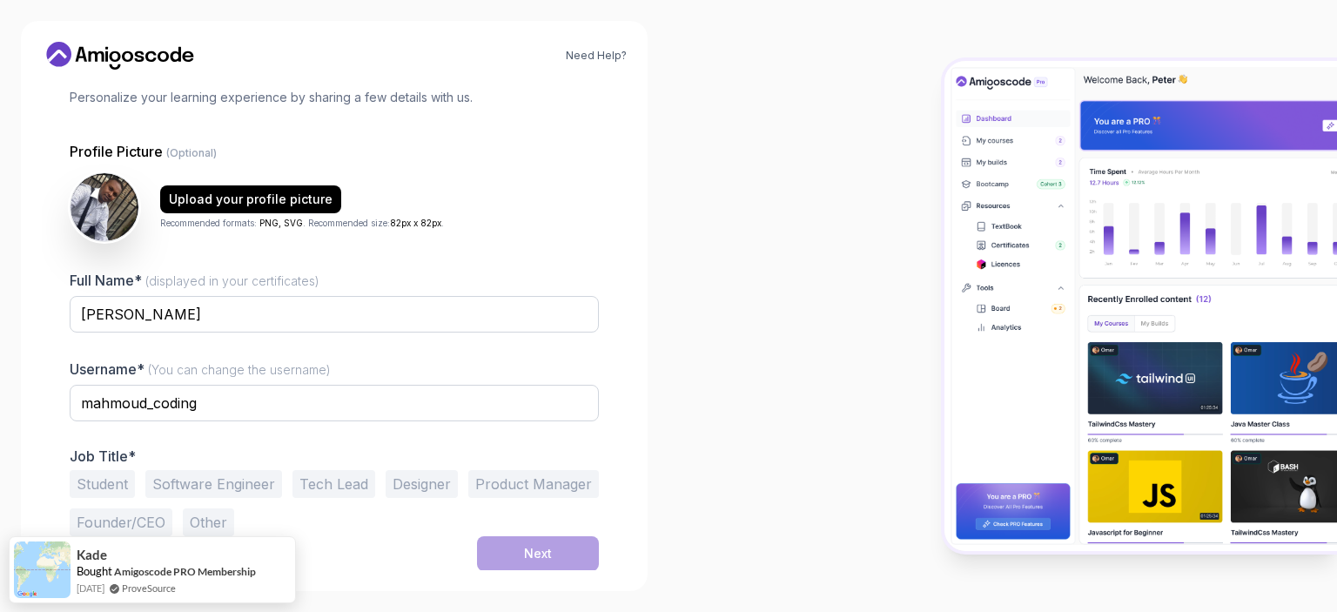
click at [100, 487] on button "Student" at bounding box center [102, 484] width 65 height 28
click at [529, 563] on button "Next" at bounding box center [538, 553] width 122 height 35
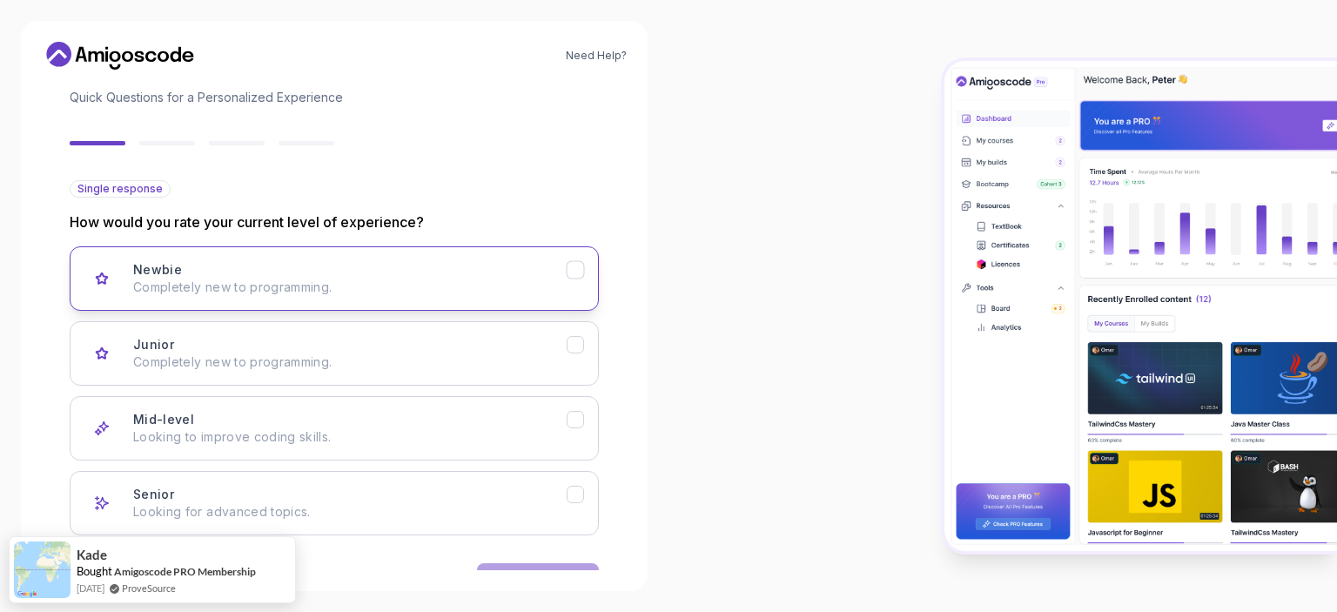
click at [291, 295] on button "Newbie Completely new to programming." at bounding box center [334, 278] width 529 height 64
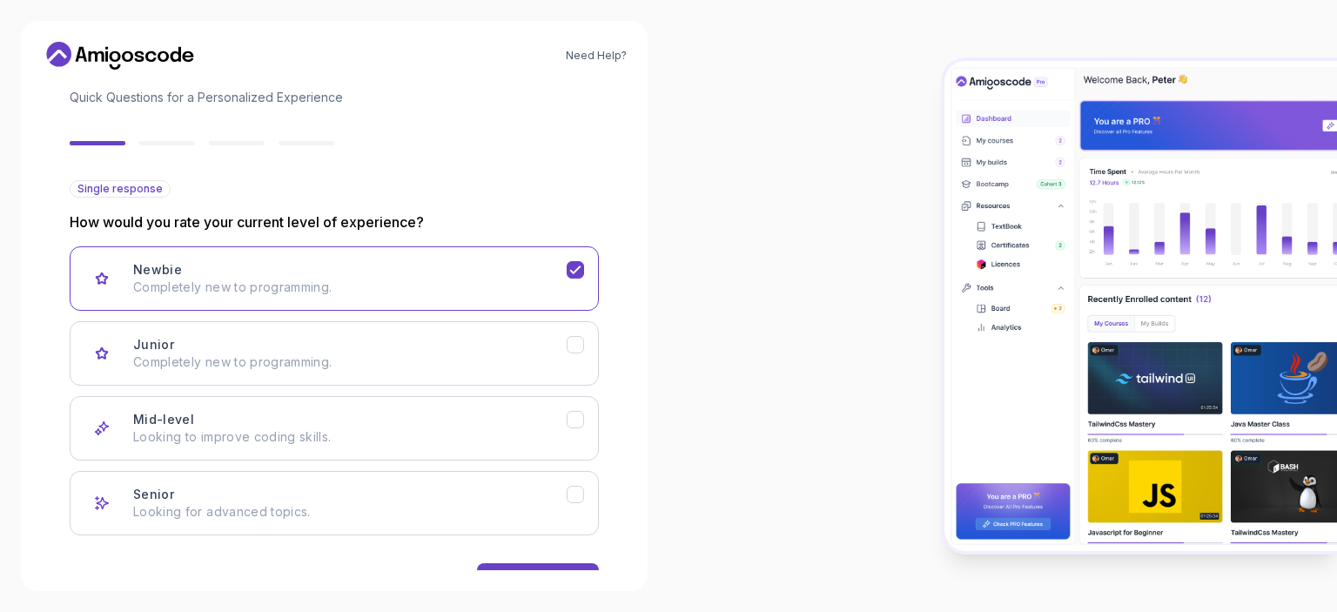
click at [622, 477] on div "2 Let's Get to Know You 1 Set Up Your Profile 2 Let's Get to Know You Getting t…" at bounding box center [334, 327] width 585 height 487
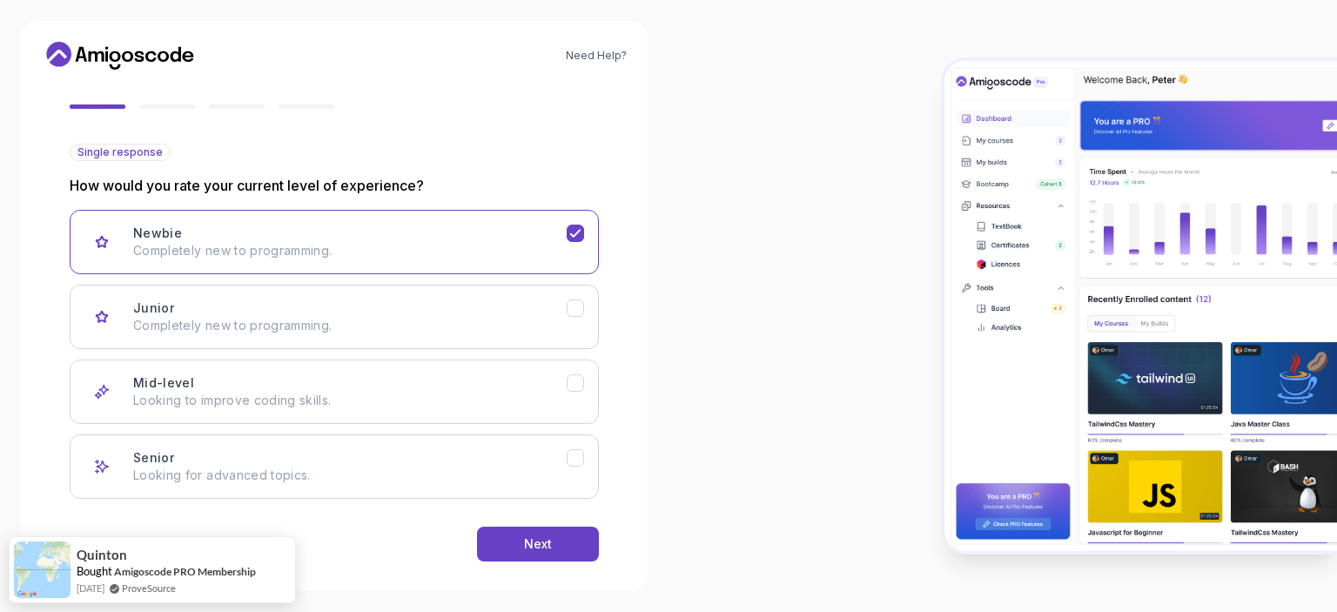
scroll to position [167, 0]
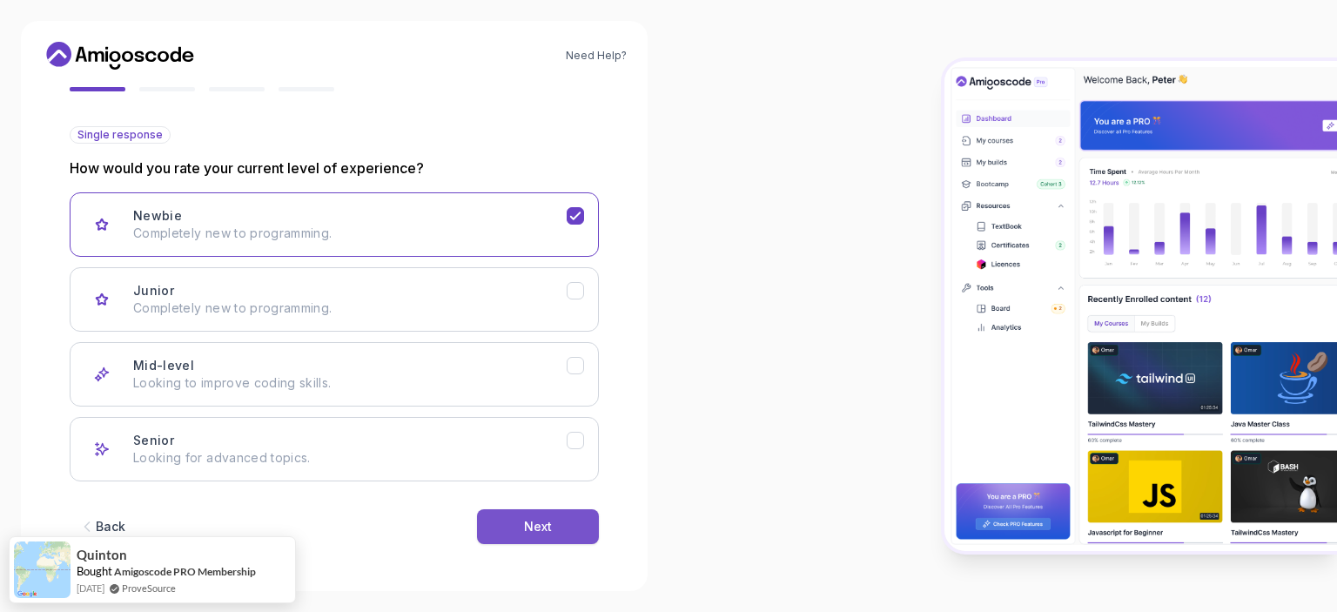
click at [555, 517] on button "Next" at bounding box center [538, 526] width 122 height 35
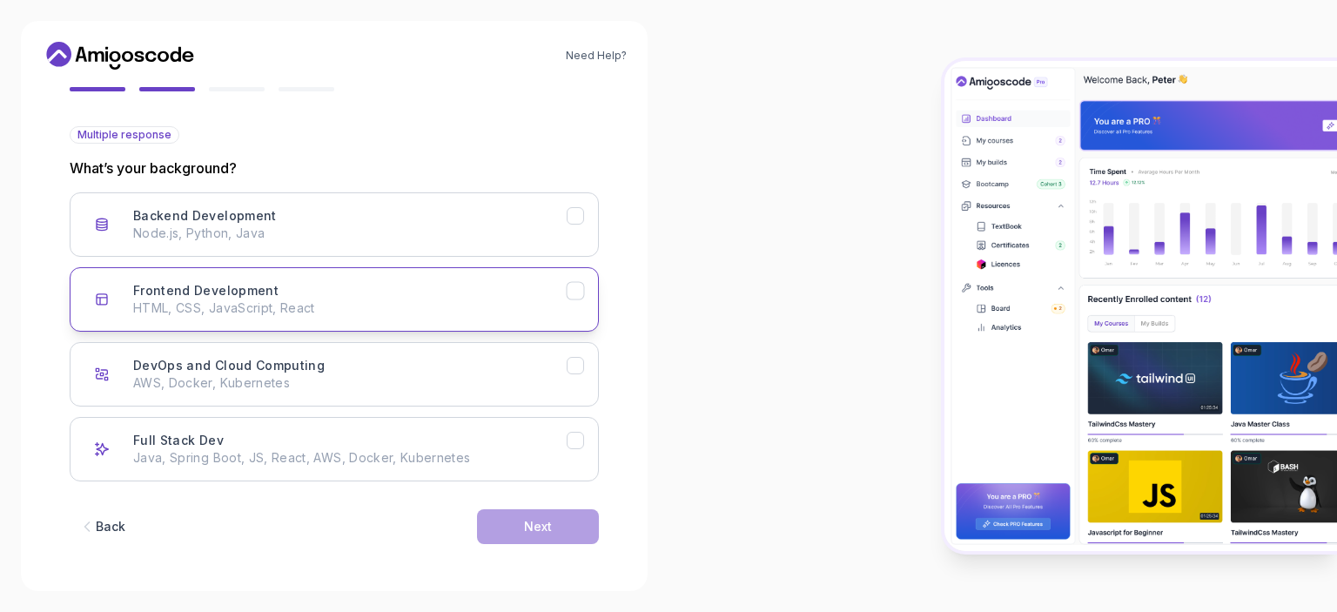
click at [347, 308] on p "HTML, CSS, JavaScript, React" at bounding box center [350, 307] width 434 height 17
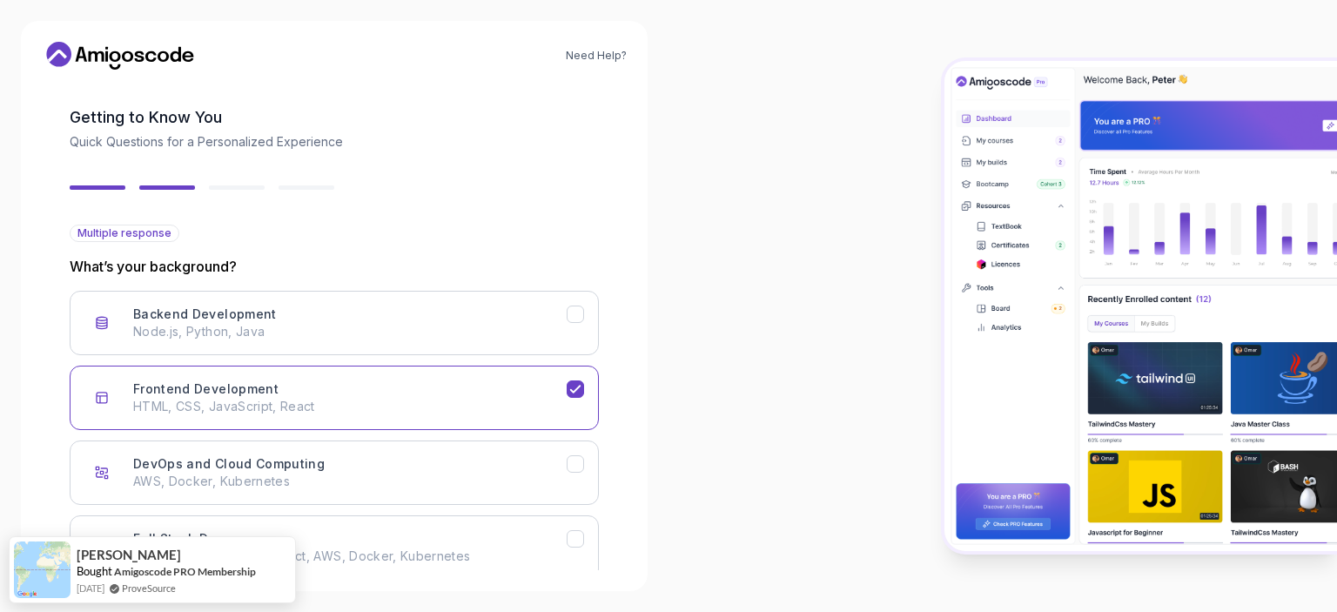
scroll to position [0, 0]
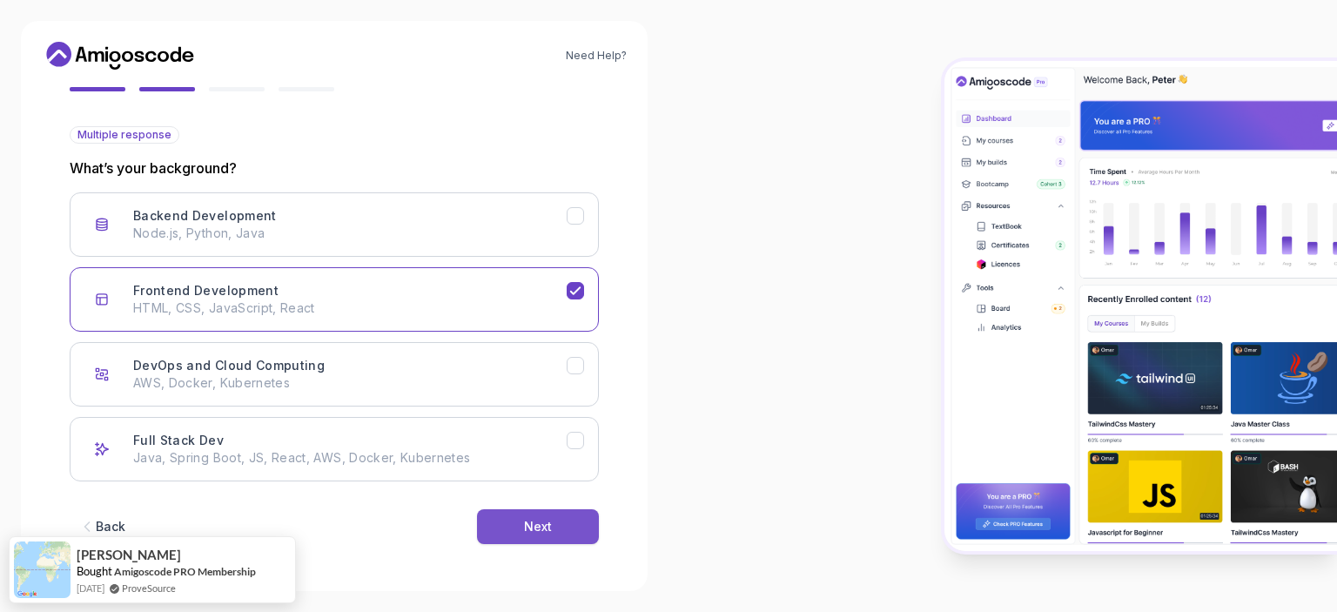
click at [528, 518] on div "Next" at bounding box center [538, 526] width 28 height 17
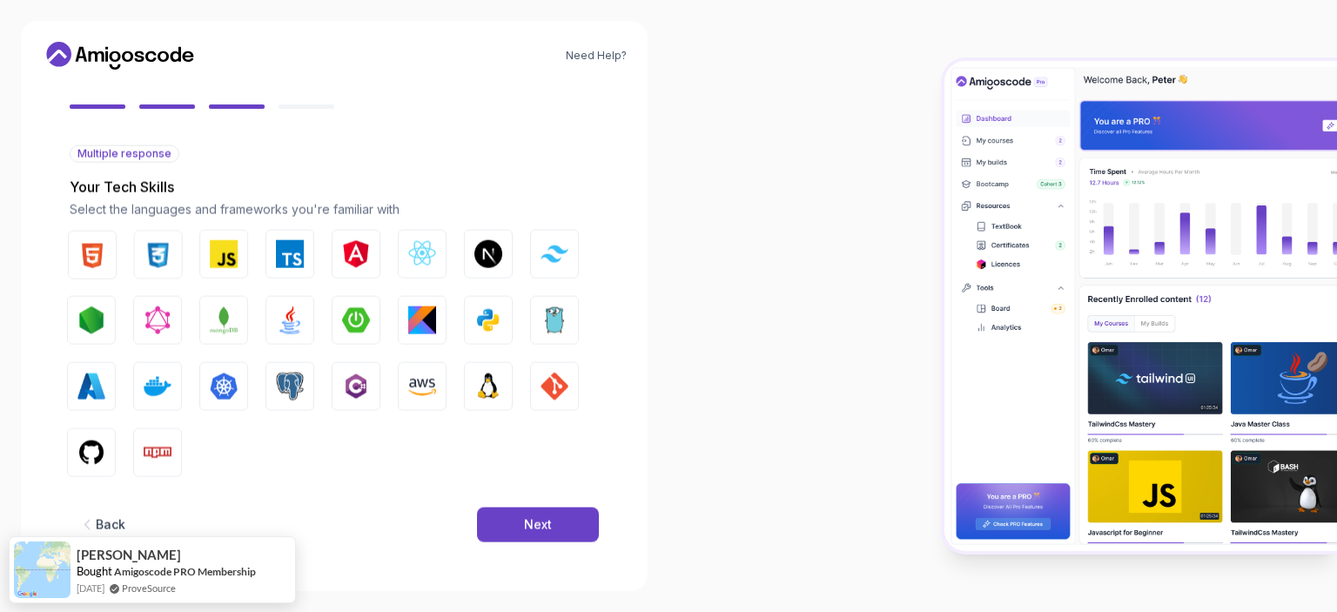
scroll to position [147, 0]
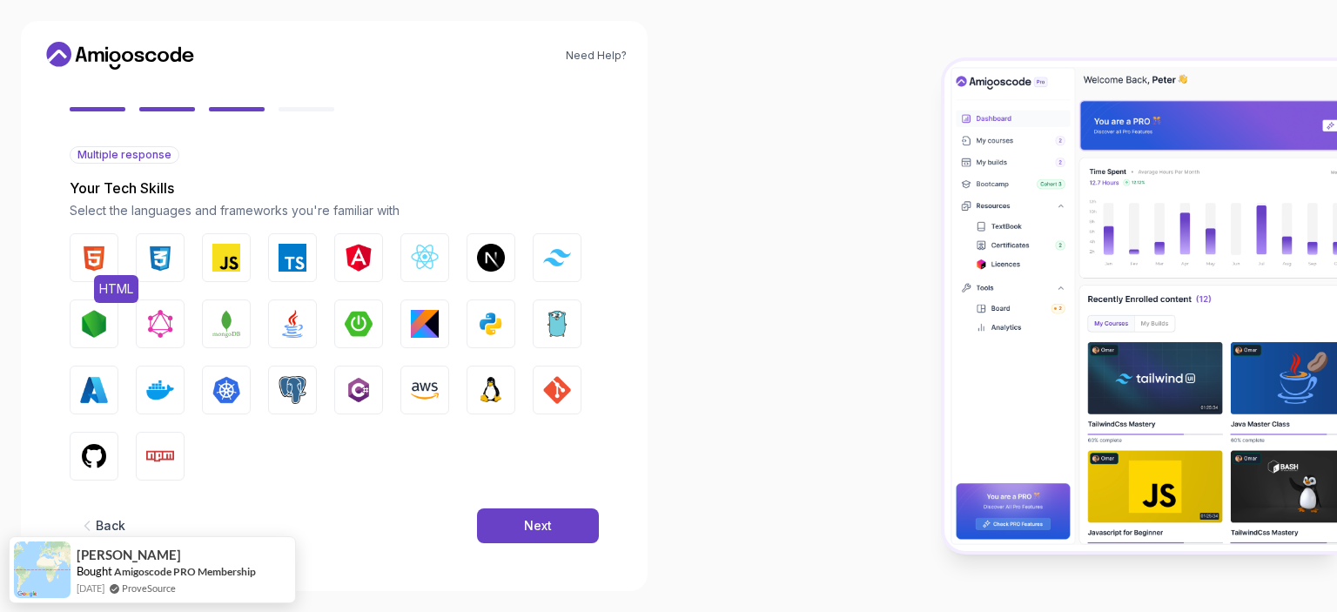
click at [105, 253] on img "button" at bounding box center [94, 258] width 28 height 28
click at [506, 532] on button "Next" at bounding box center [538, 525] width 122 height 35
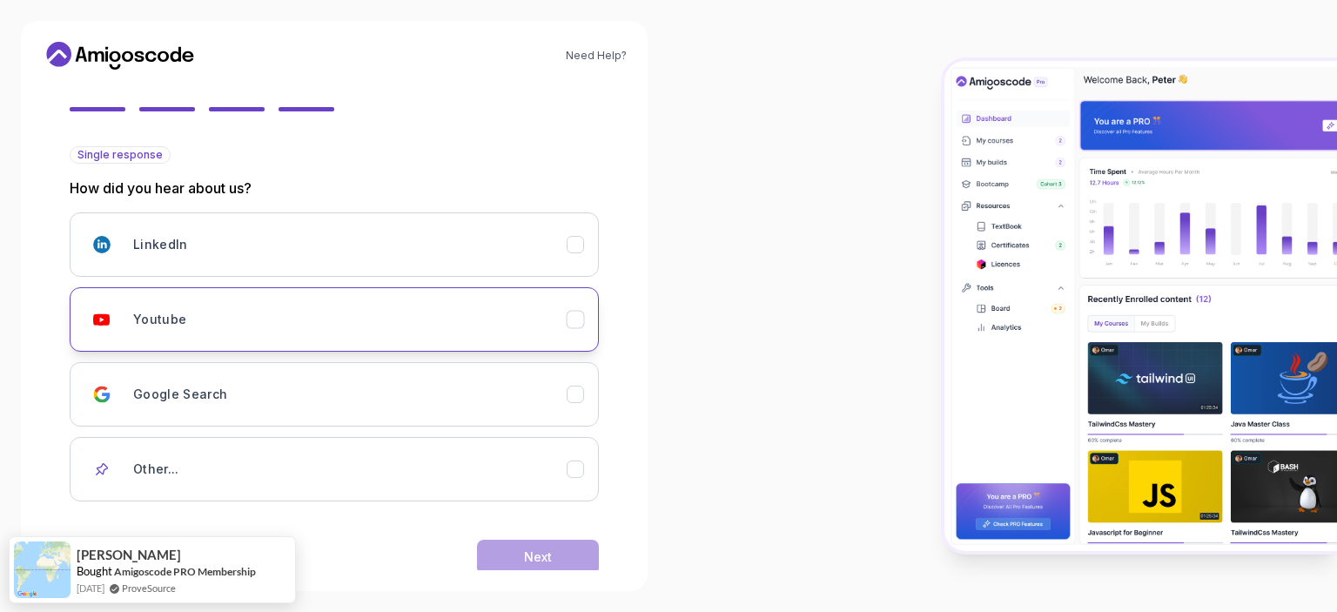
click at [439, 338] on button "Youtube" at bounding box center [334, 319] width 529 height 64
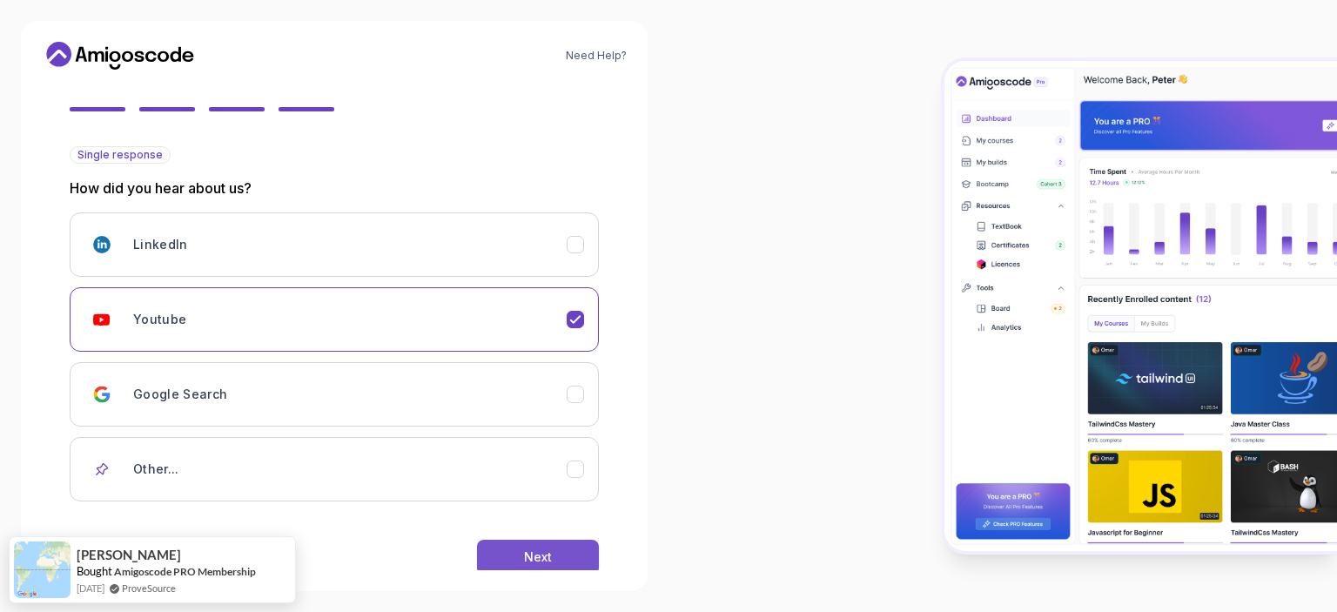
click at [528, 563] on div "Next" at bounding box center [538, 556] width 28 height 17
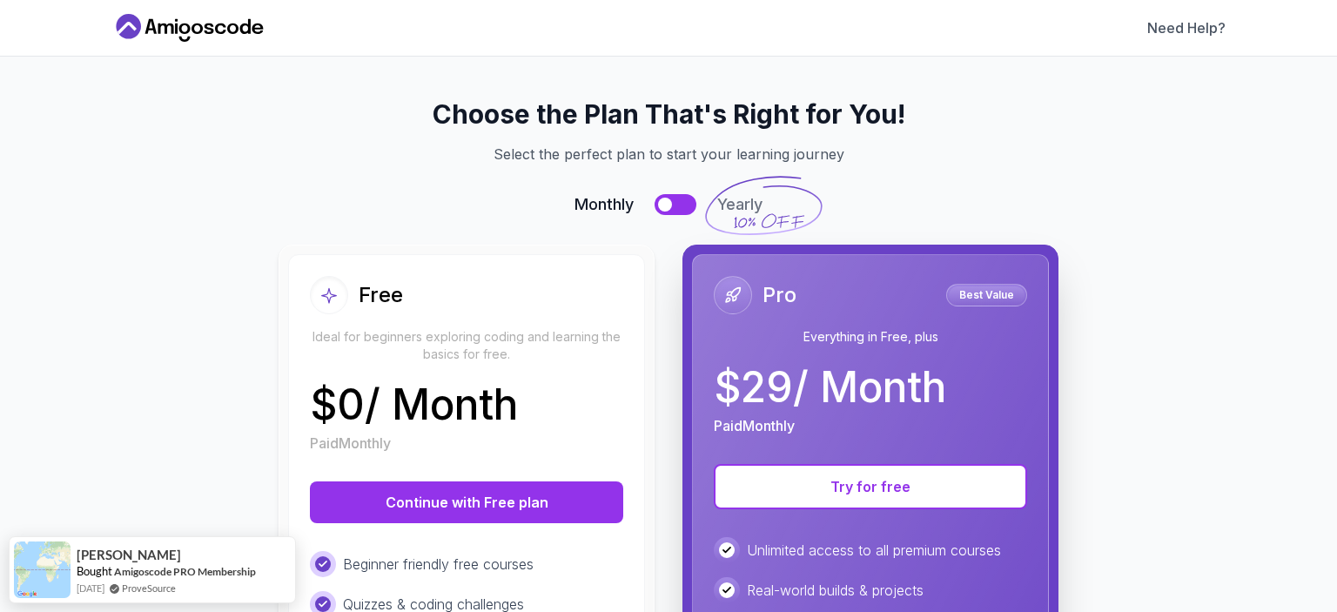
scroll to position [0, 0]
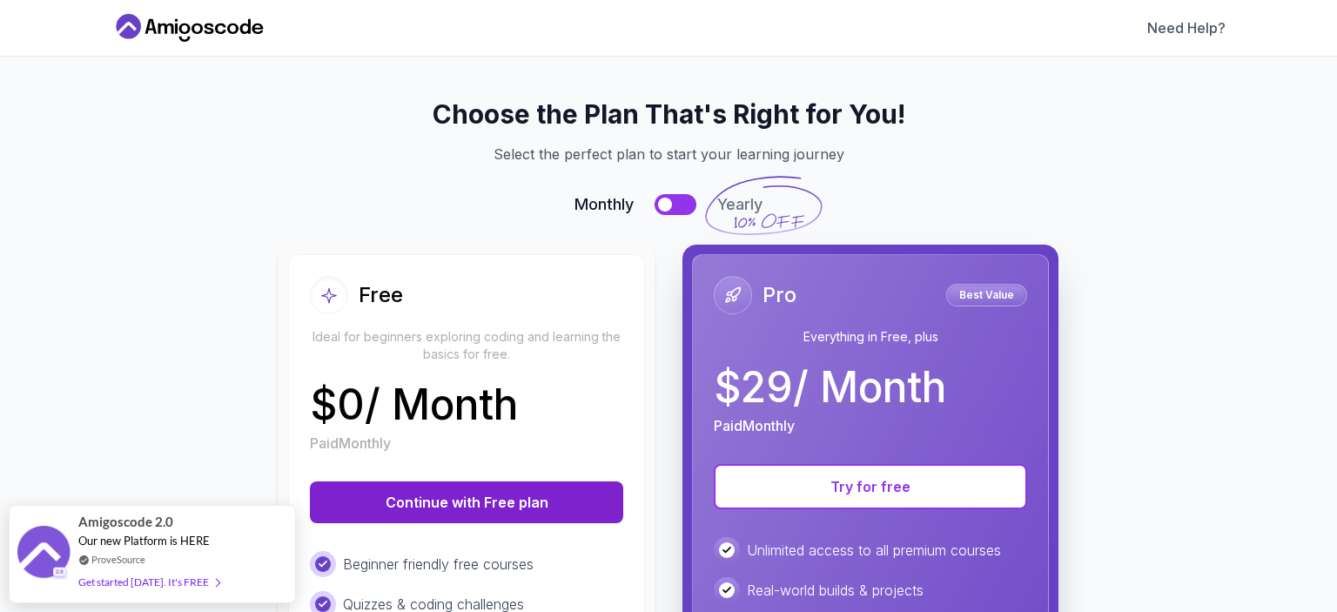
click at [528, 516] on button "Continue with Free plan" at bounding box center [466, 502] width 313 height 42
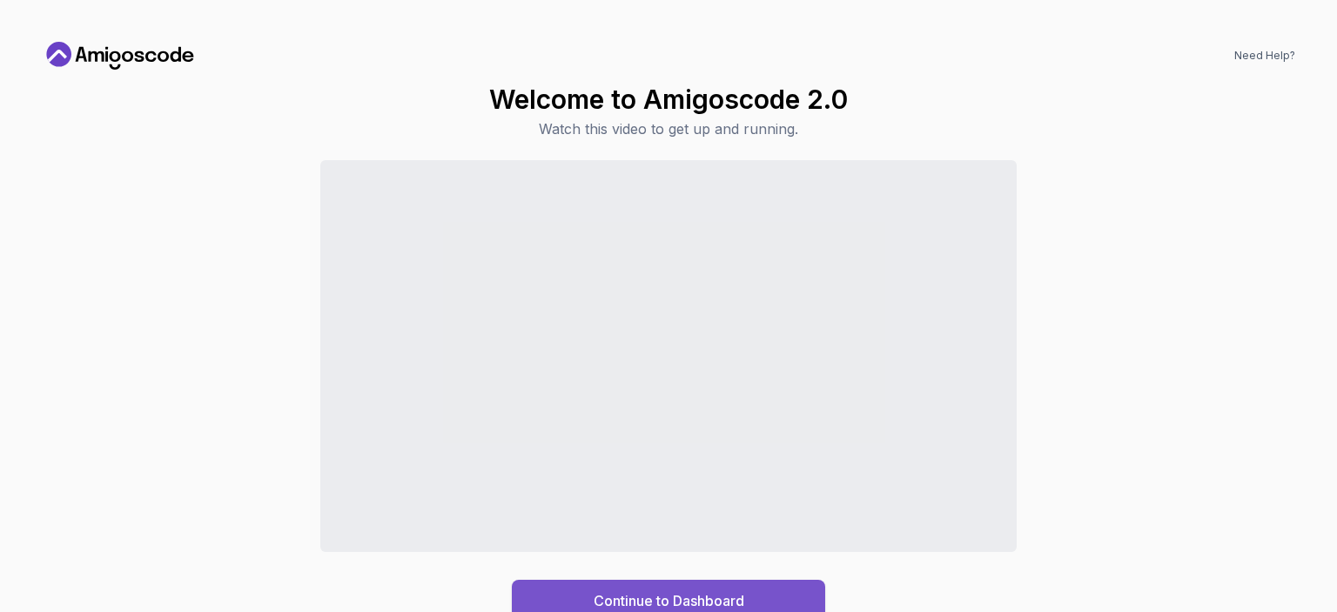
click at [684, 594] on div "Continue to Dashboard" at bounding box center [669, 600] width 151 height 21
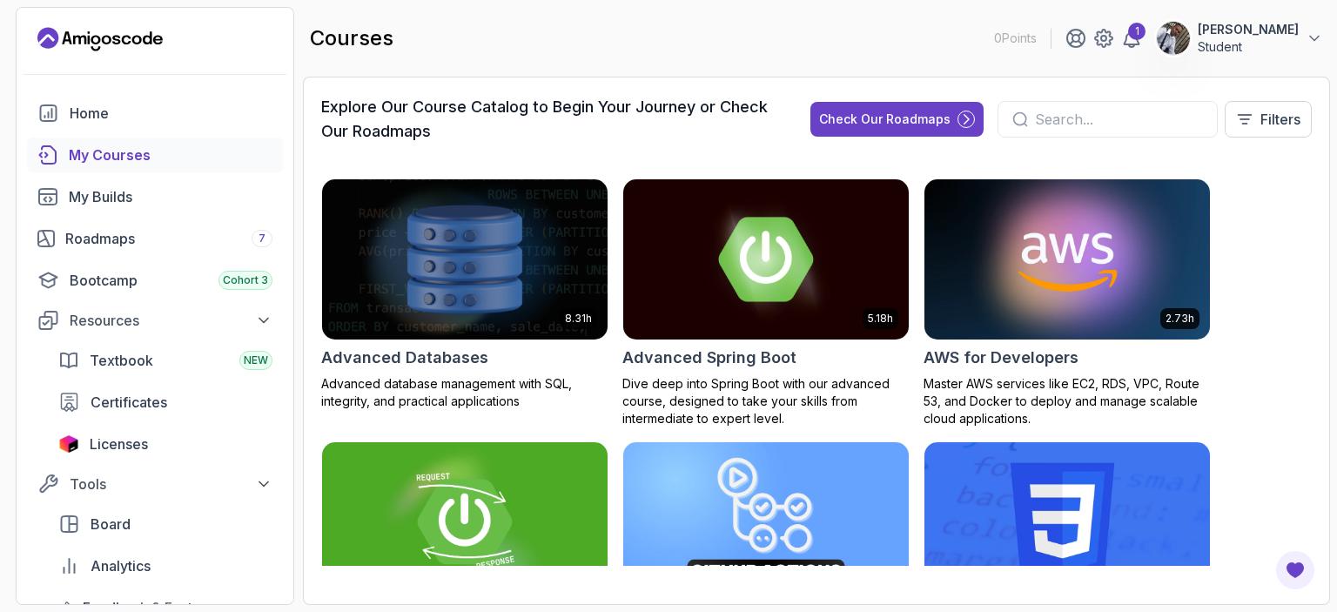
click at [131, 155] on div "My Courses" at bounding box center [171, 155] width 204 height 21
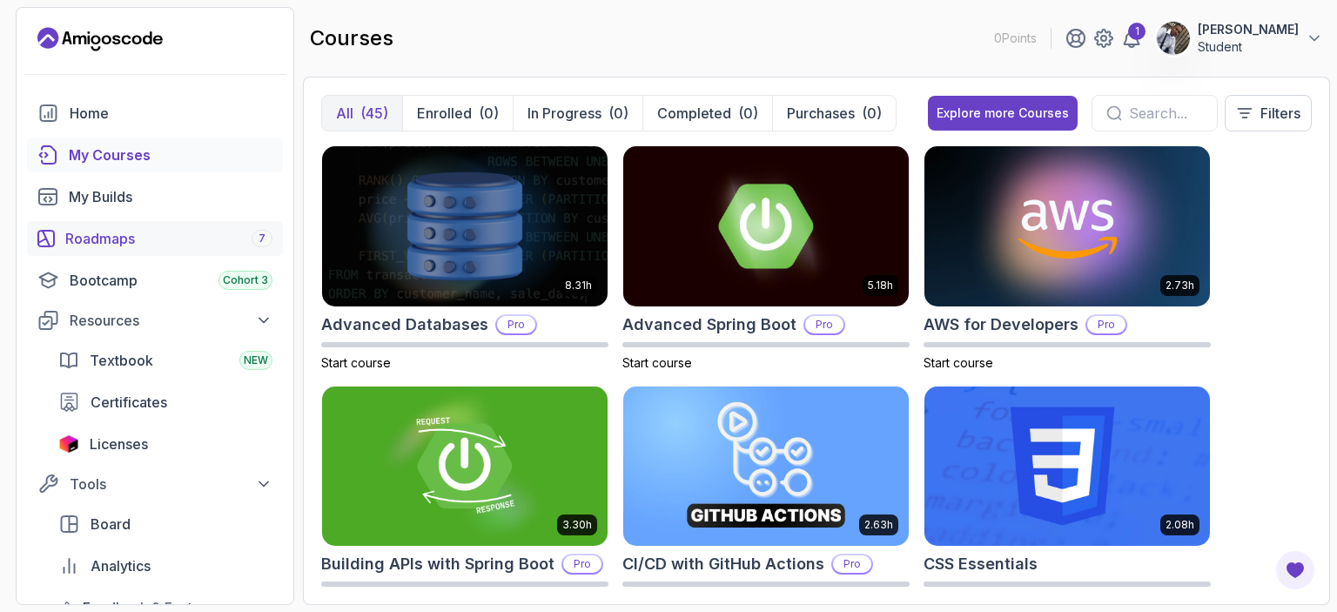
scroll to position [35, 0]
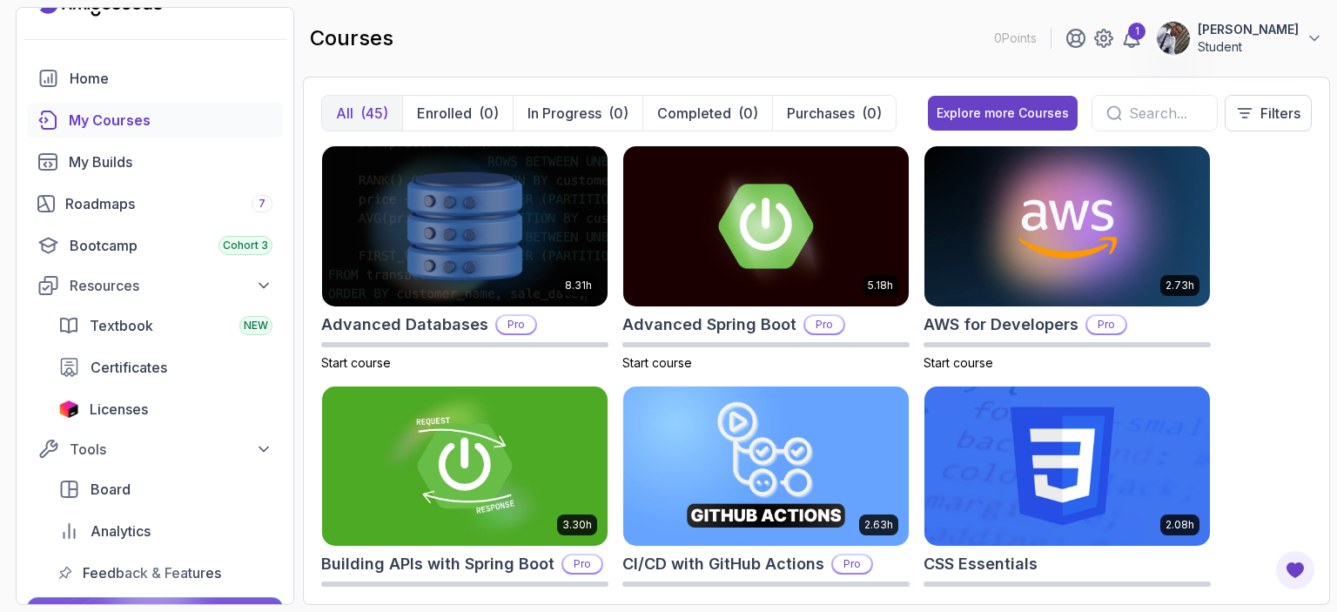
click at [1156, 111] on input "text" at bounding box center [1166, 113] width 74 height 21
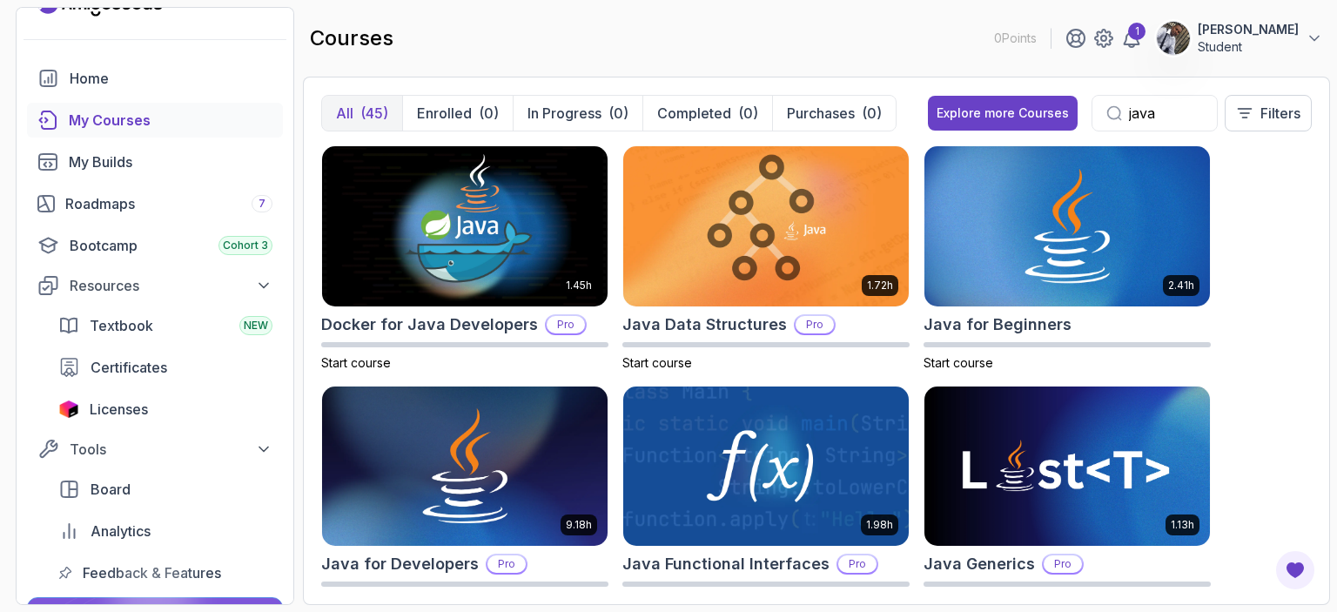
type input "java"
click at [1002, 222] on img at bounding box center [1067, 226] width 299 height 168
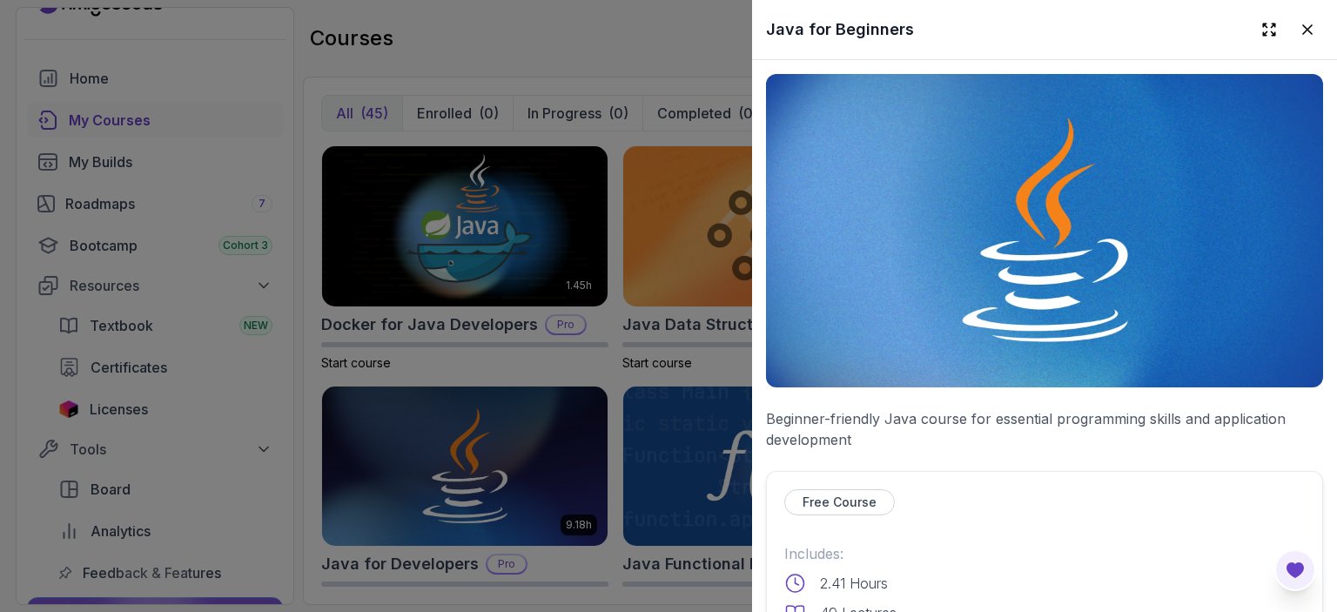
click at [1292, 570] on icon "Open Feedback Button" at bounding box center [1295, 570] width 17 height 16
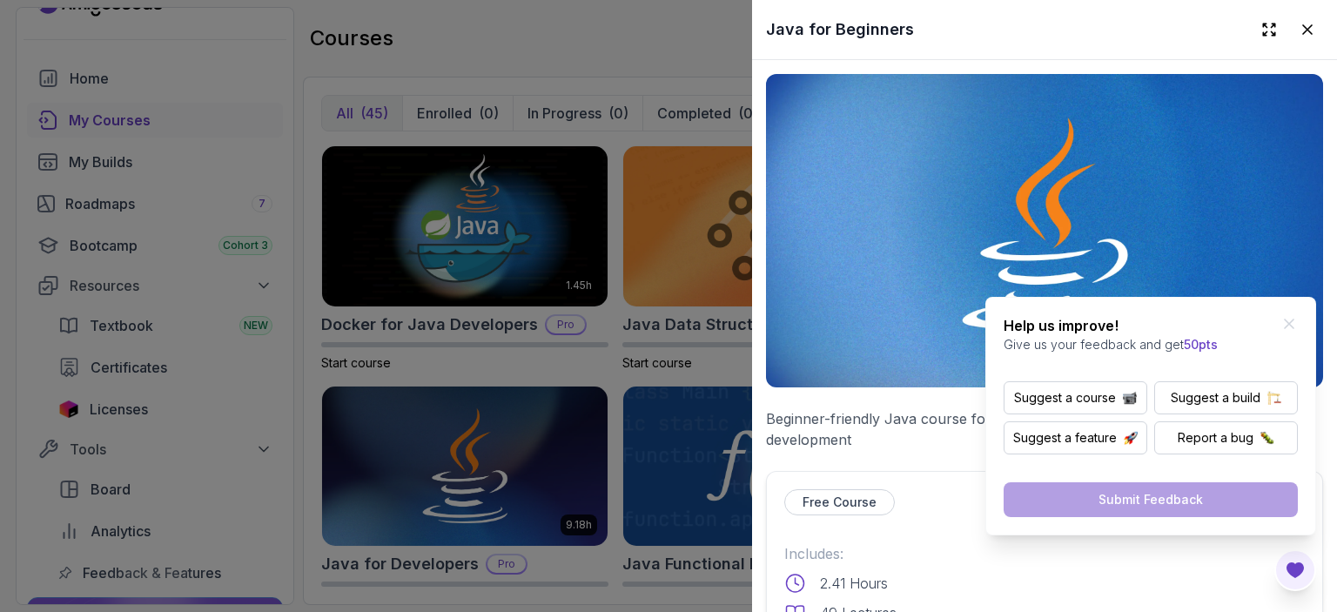
click at [1292, 570] on icon "Open Feedback Button" at bounding box center [1295, 570] width 17 height 16
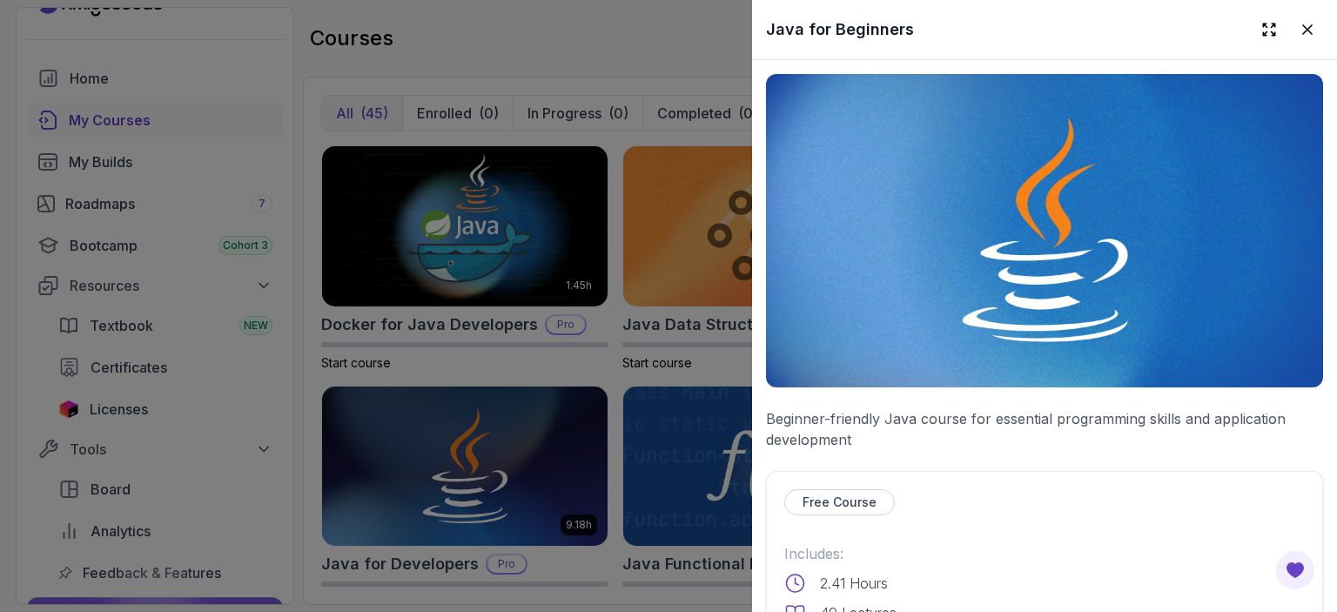
click at [937, 496] on div "Free Course" at bounding box center [1044, 502] width 521 height 26
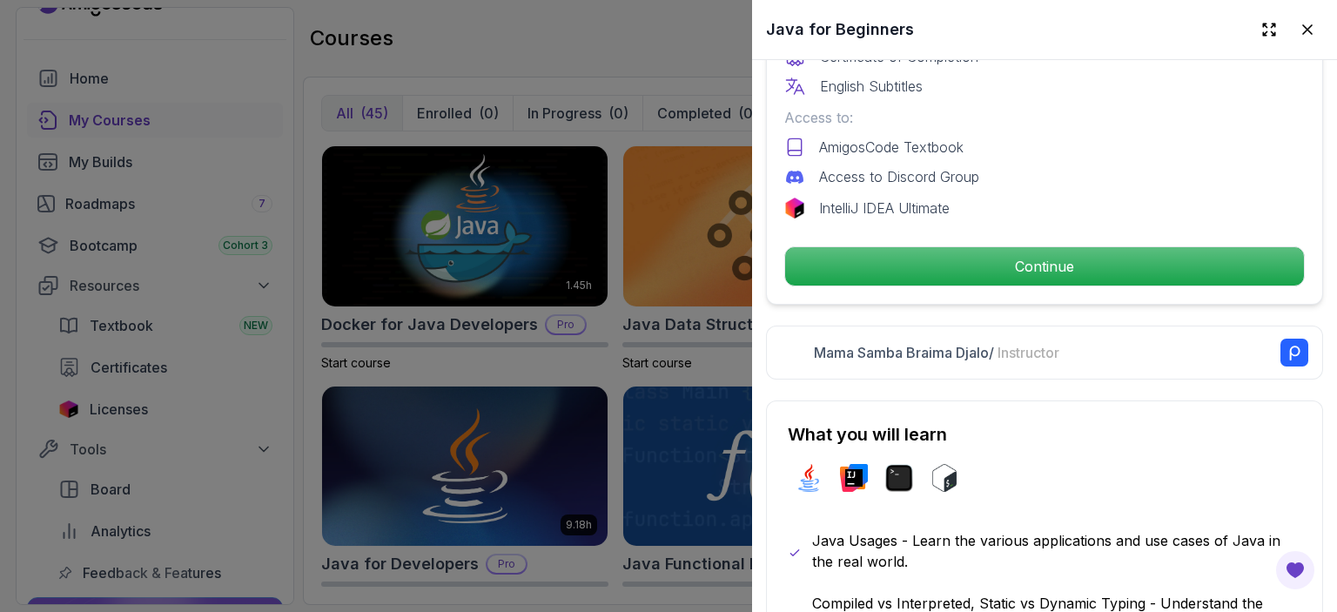
scroll to position [627, 0]
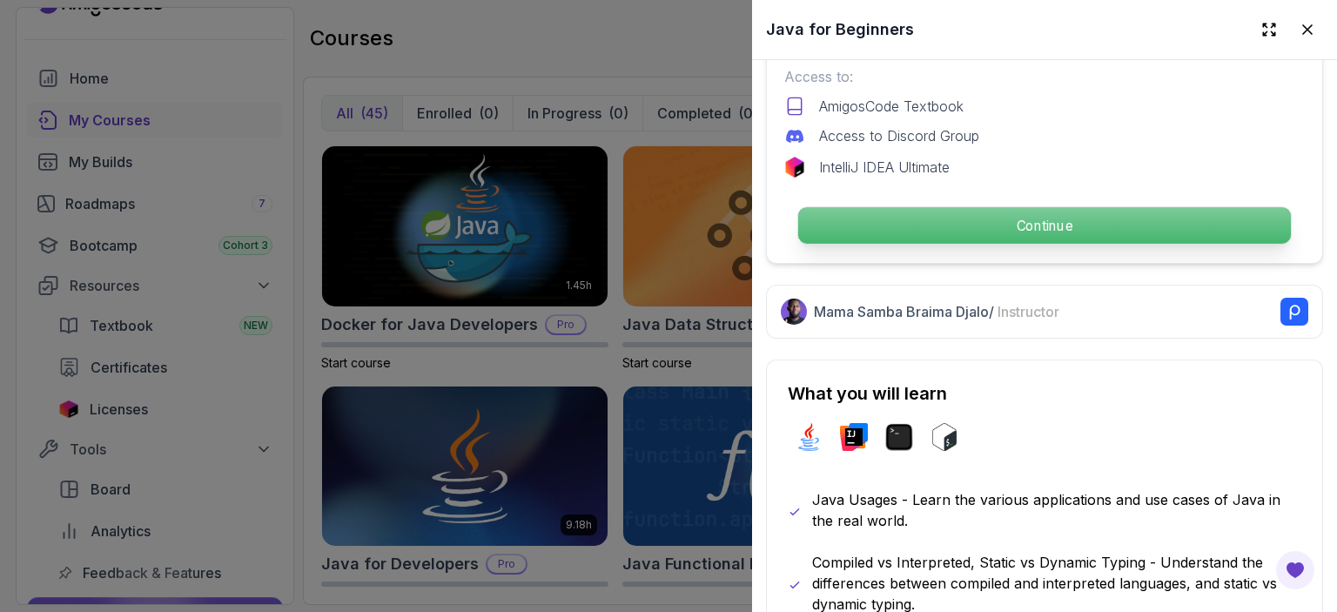
click at [1034, 219] on p "Continue" at bounding box center [1044, 225] width 493 height 37
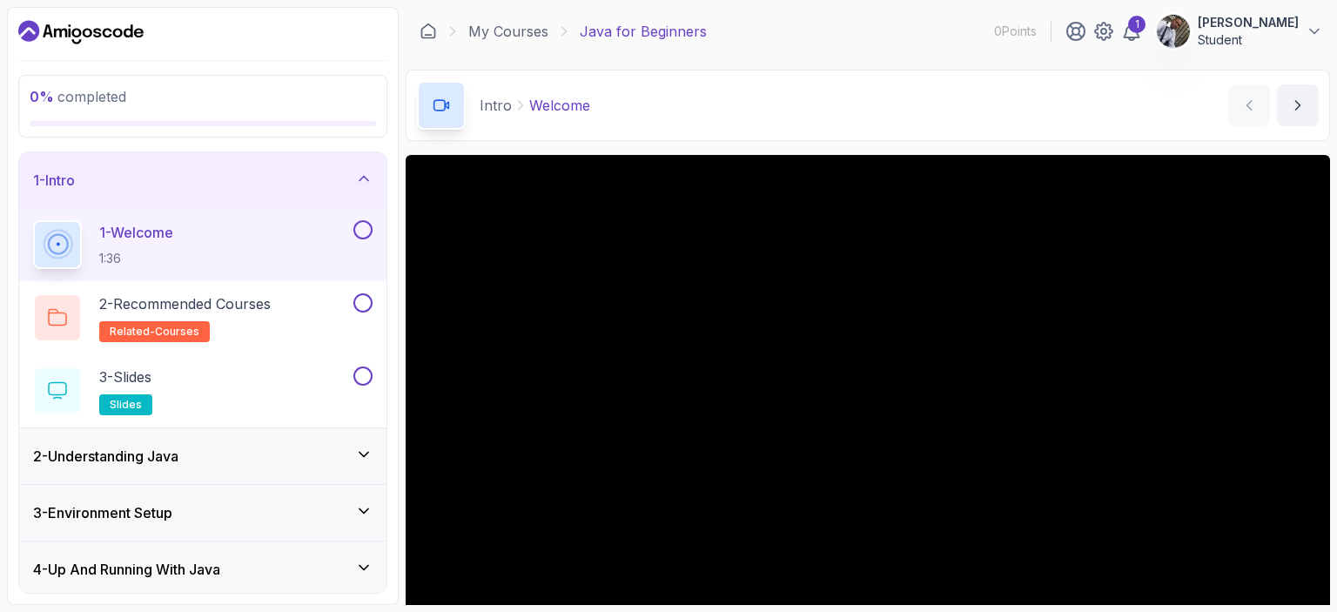
drag, startPoint x: 1017, startPoint y: 93, endPoint x: 1024, endPoint y: 173, distance: 80.4
click at [746, 342] on main "My Courses Java for Beginners 0 Points 1 [PERSON_NAME] Student 1 - Intro 0 % co…" at bounding box center [868, 306] width 925 height 598
click at [901, 119] on div "Intro Welcome Welcome by [PERSON_NAME]" at bounding box center [868, 105] width 925 height 71
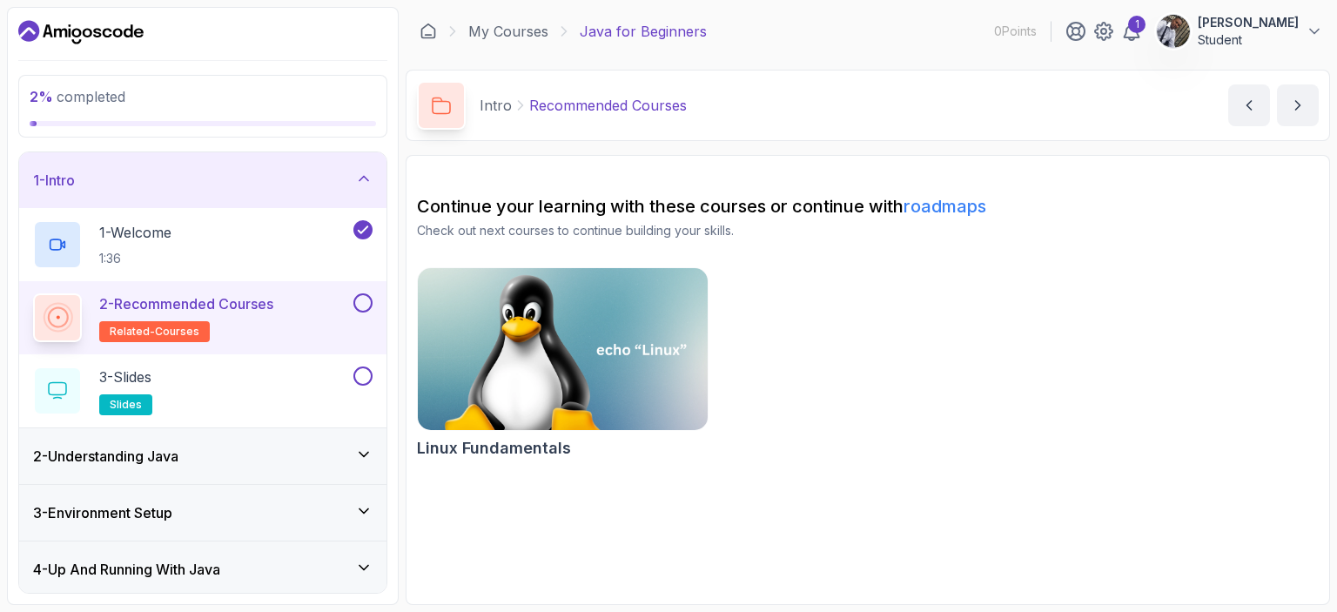
click at [336, 553] on div "4 - Up And Running With Java" at bounding box center [202, 570] width 367 height 56
